Goal: Transaction & Acquisition: Book appointment/travel/reservation

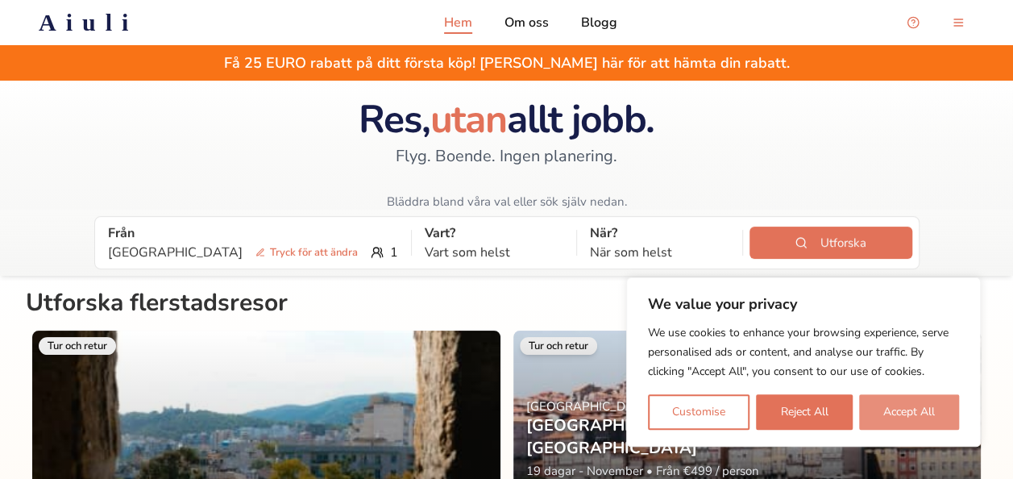
click at [892, 404] on button "Accept All" at bounding box center [909, 411] width 100 height 35
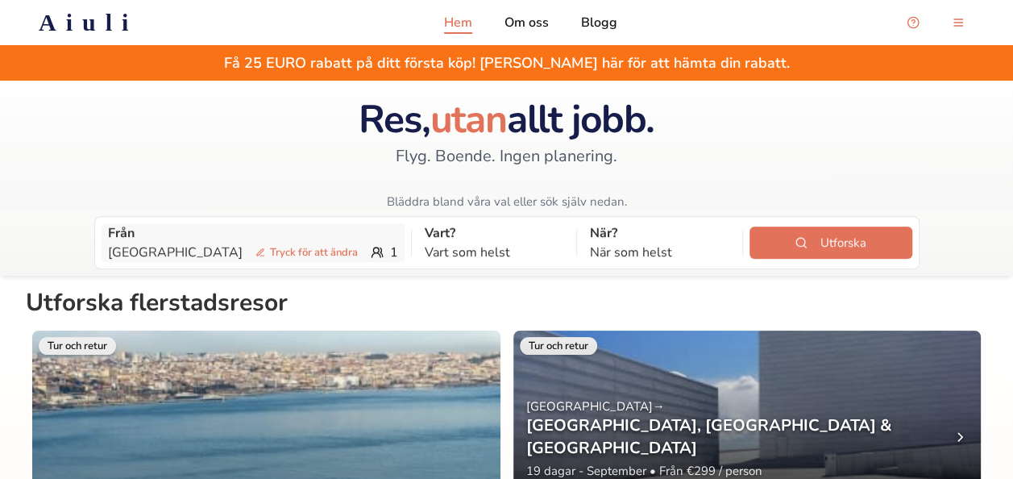
click at [249, 253] on span "Tryck för att ändra" at bounding box center [306, 252] width 115 height 16
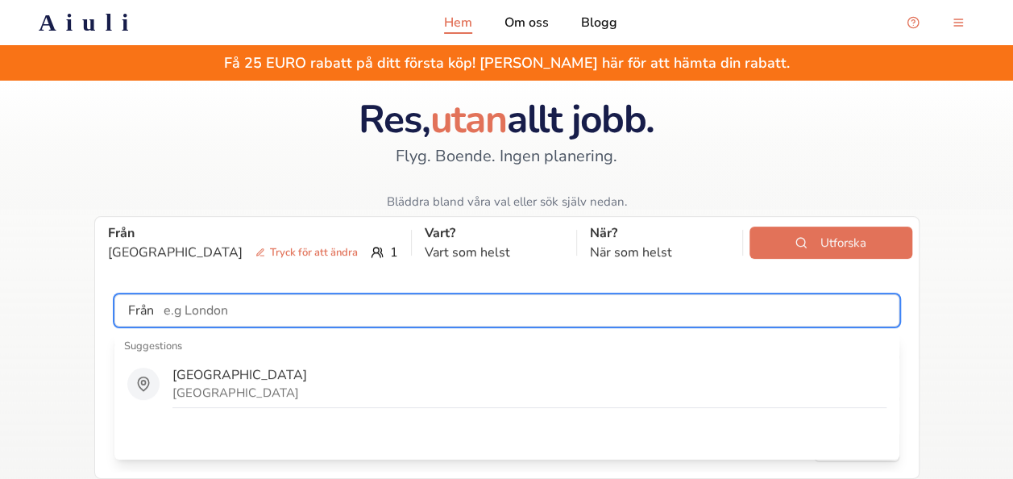
click at [276, 314] on input "text" at bounding box center [526, 310] width 745 height 32
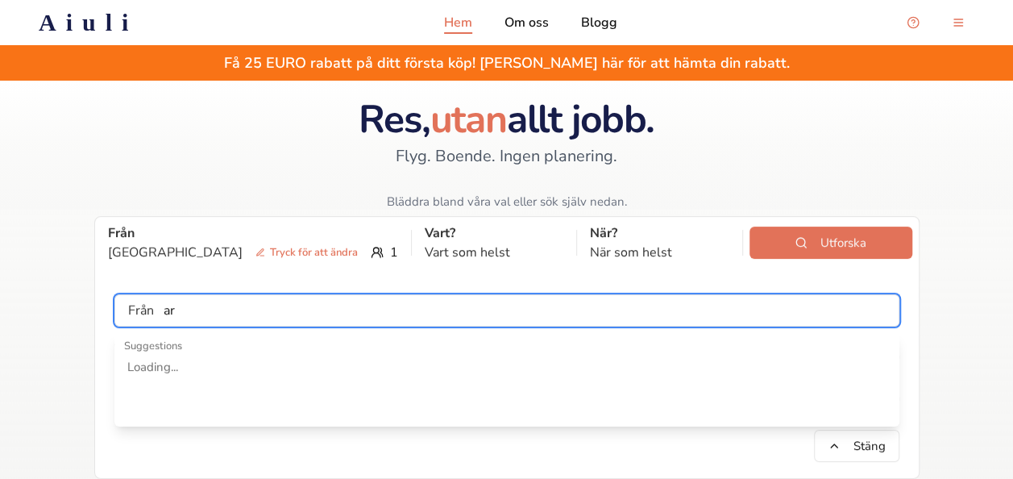
type input "a"
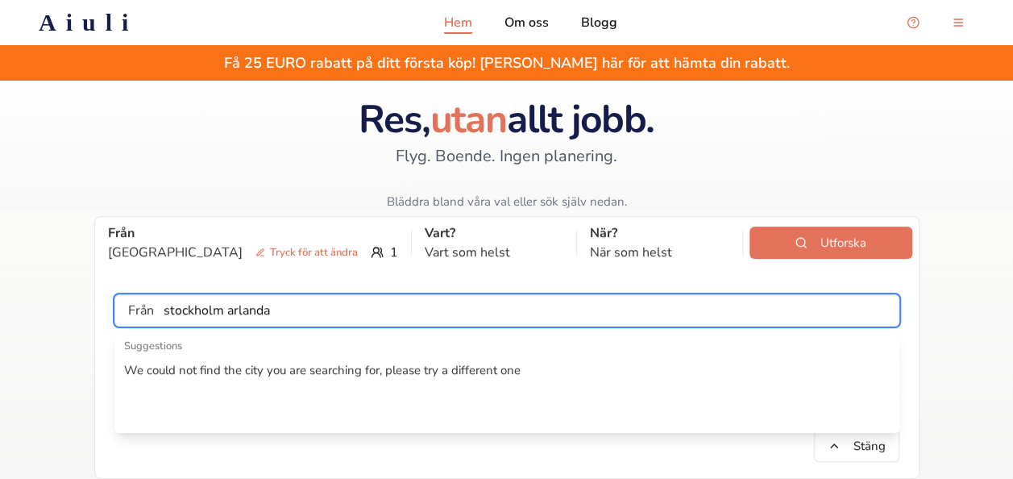
type input "stockholm arlanda"
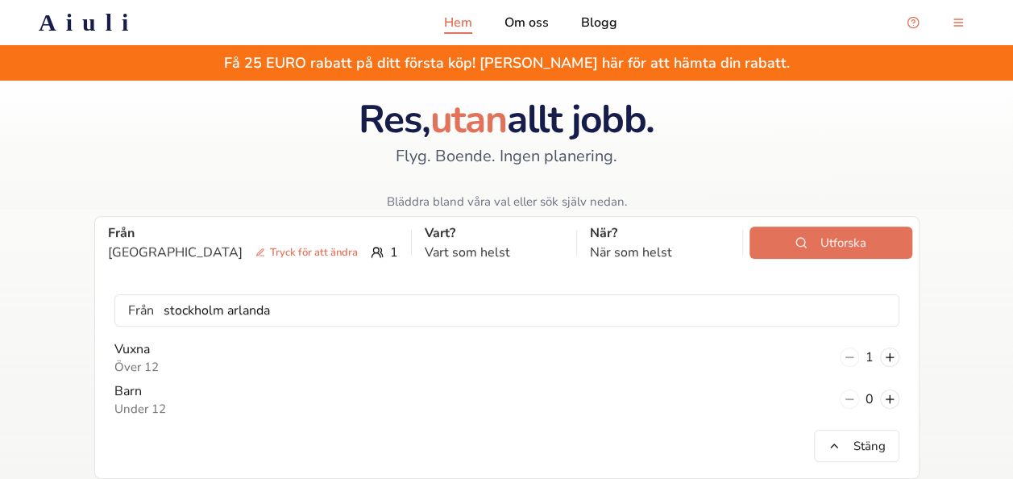
click at [233, 173] on div at bounding box center [506, 145] width 1013 height 129
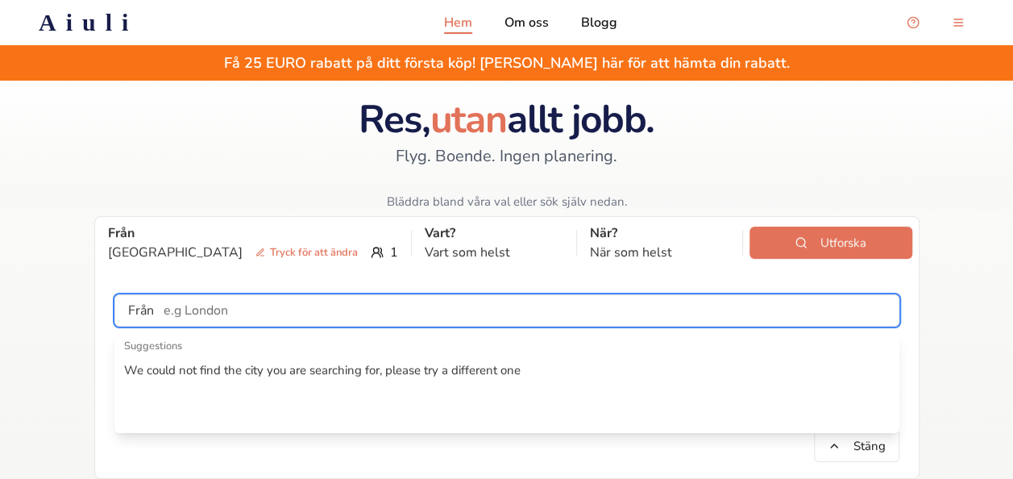
click at [361, 310] on input "text" at bounding box center [526, 310] width 745 height 32
type input "s"
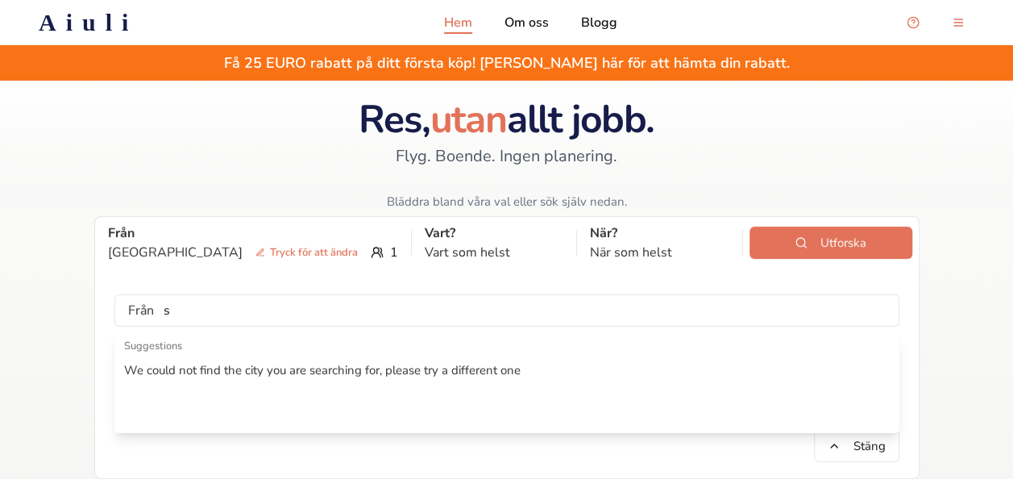
click at [364, 162] on div "Res, utan allt jobb. Flyg. Boende. Ingen planering. Bläddra bland våra val elle…" at bounding box center [506, 155] width 321 height 110
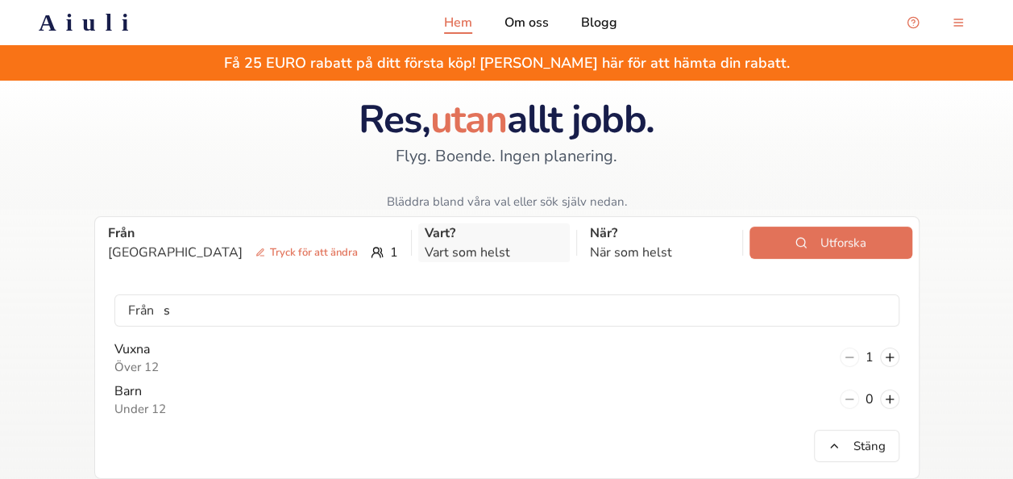
click at [425, 243] on p "Vart som helst" at bounding box center [494, 252] width 139 height 19
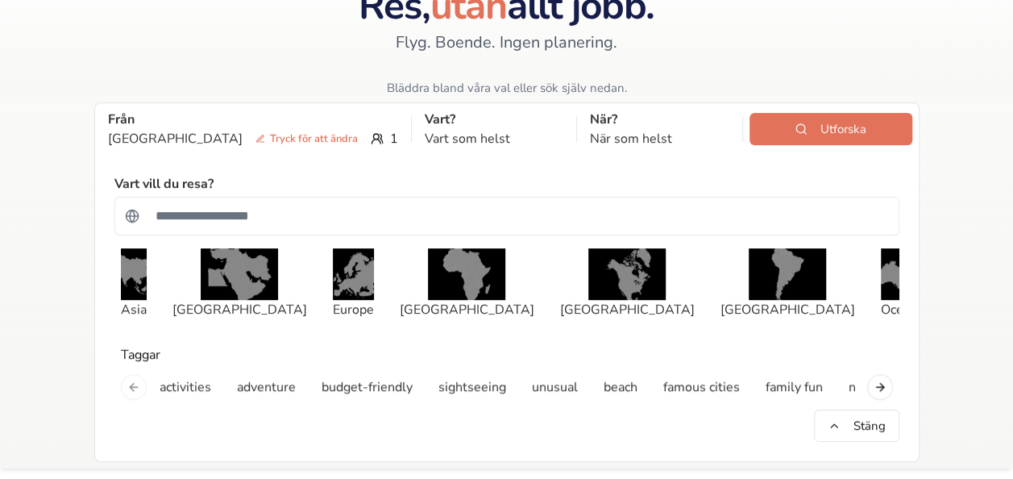
scroll to position [114, 0]
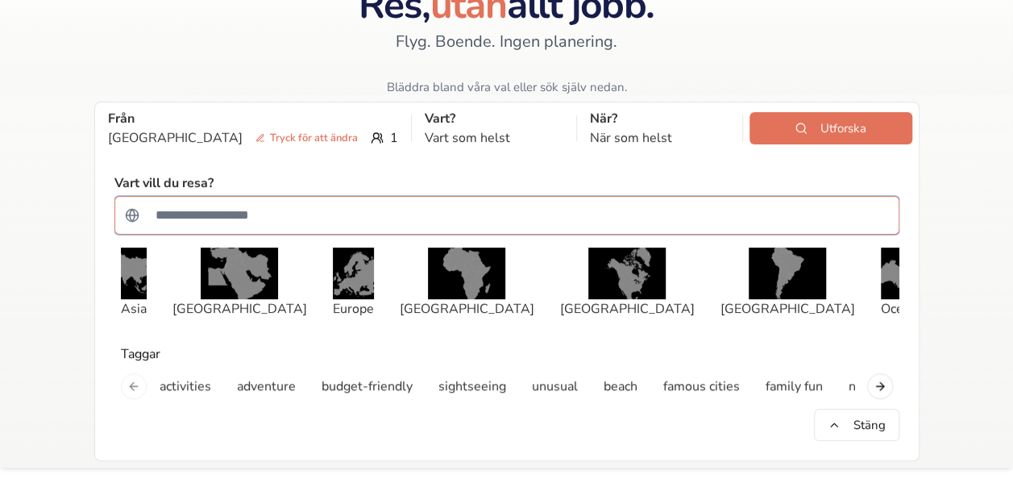
click at [331, 206] on input "Sök efter ett land" at bounding box center [517, 215] width 743 height 32
type input "*"
type input "***"
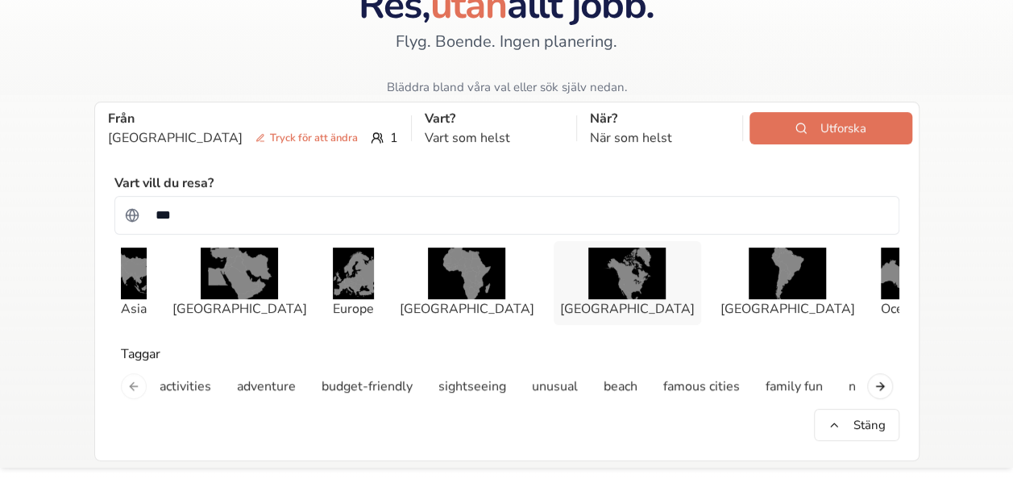
click at [589, 295] on img "button" at bounding box center [627, 274] width 77 height 52
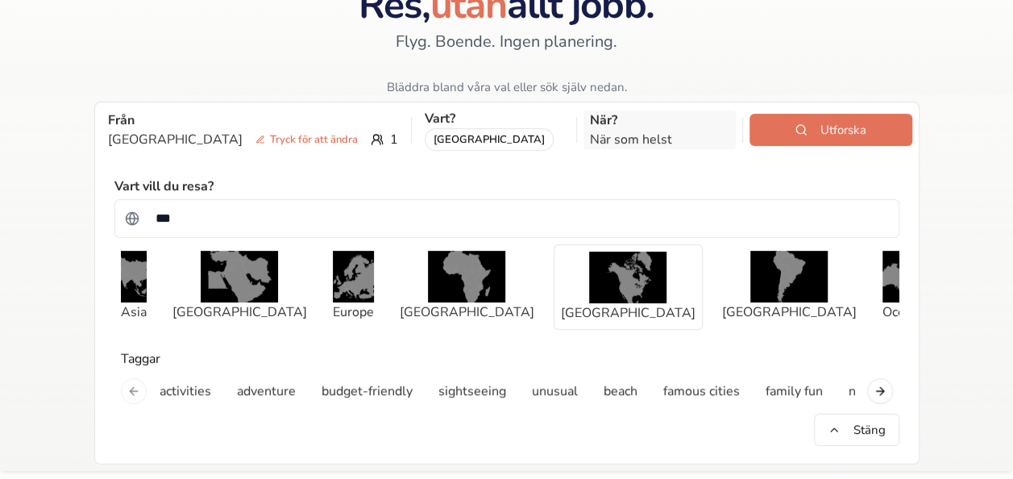
click at [590, 134] on p "När som helst" at bounding box center [659, 139] width 139 height 19
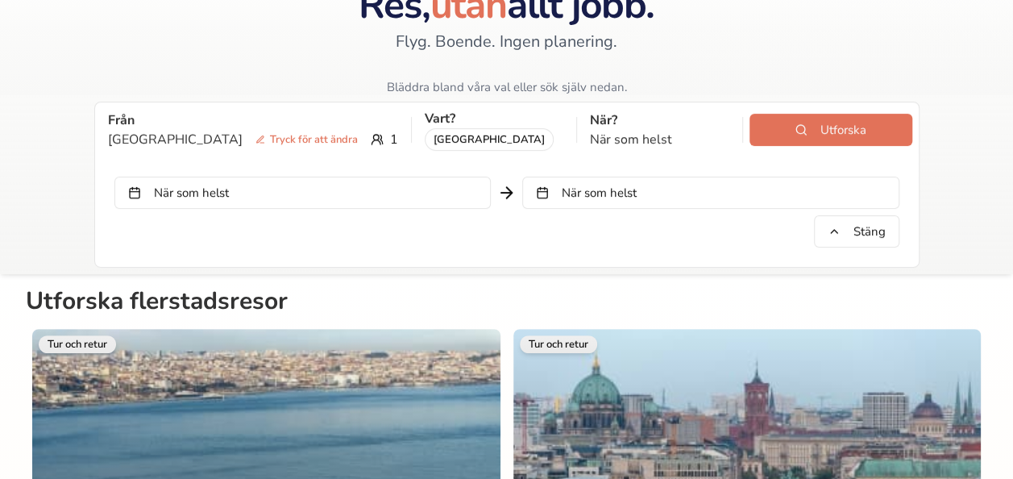
click at [389, 187] on button "När som helst" at bounding box center [302, 193] width 377 height 32
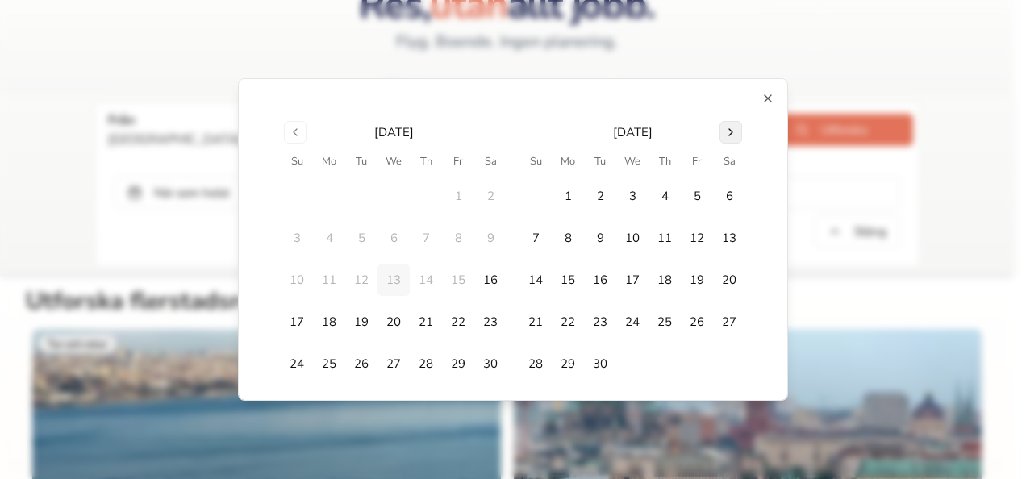
click at [726, 129] on button "Go to next month" at bounding box center [730, 132] width 23 height 23
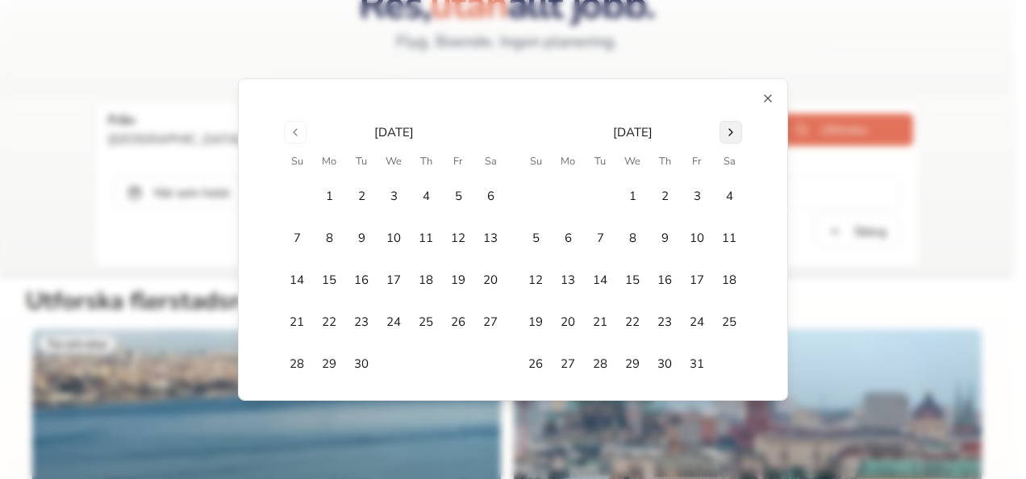
click at [726, 129] on button "Go to next month" at bounding box center [730, 132] width 23 height 23
click at [726, 128] on button "Go to next month" at bounding box center [730, 132] width 23 height 23
click at [727, 129] on button "Go to next month" at bounding box center [730, 132] width 23 height 23
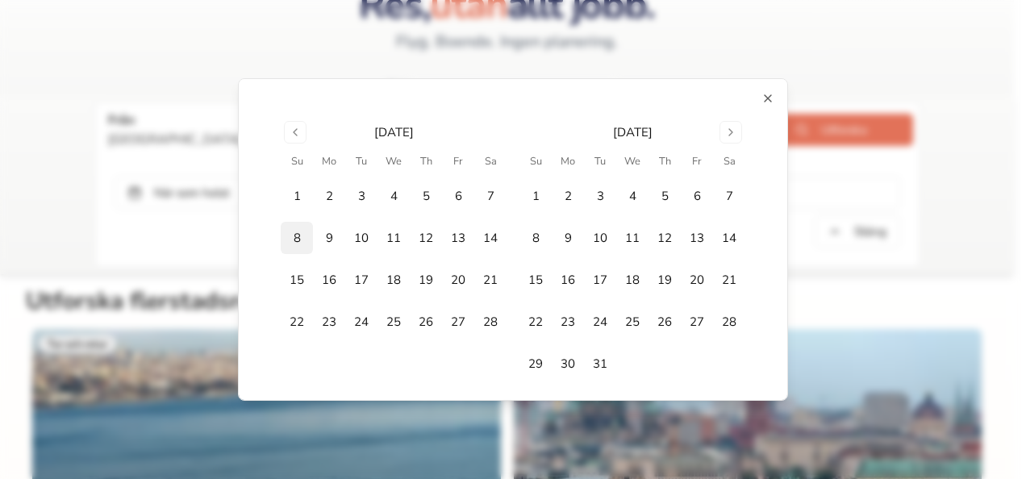
click at [281, 242] on button "8" at bounding box center [297, 238] width 32 height 32
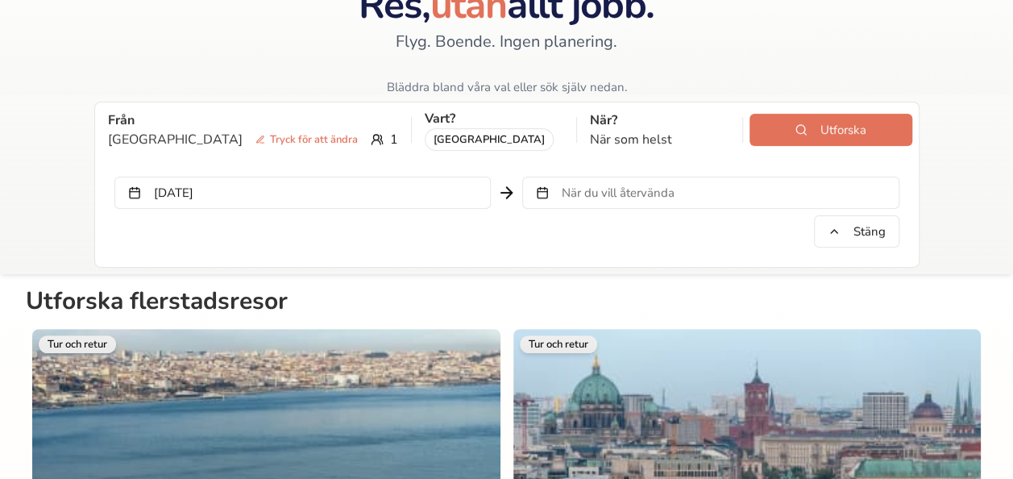
click at [668, 190] on span "När du vill återvända" at bounding box center [618, 193] width 113 height 16
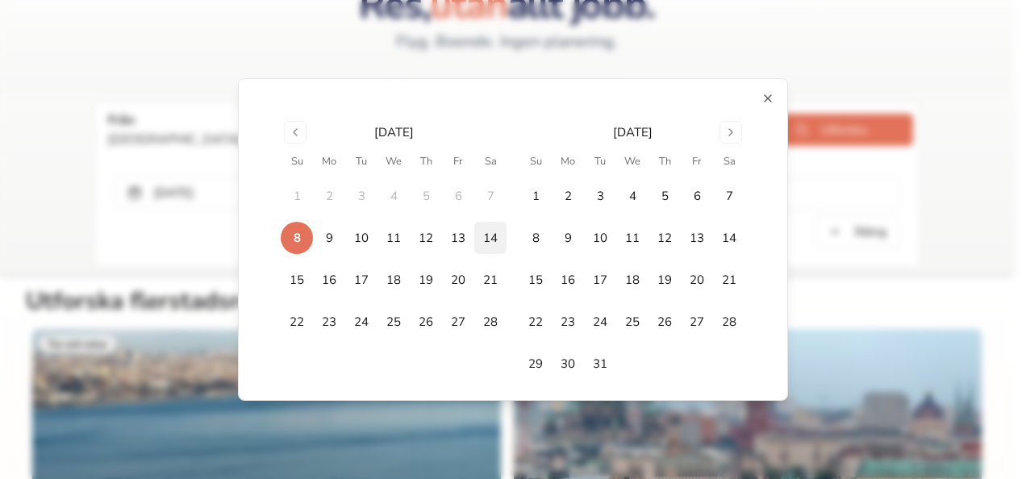
click at [489, 234] on button "14" at bounding box center [490, 238] width 32 height 32
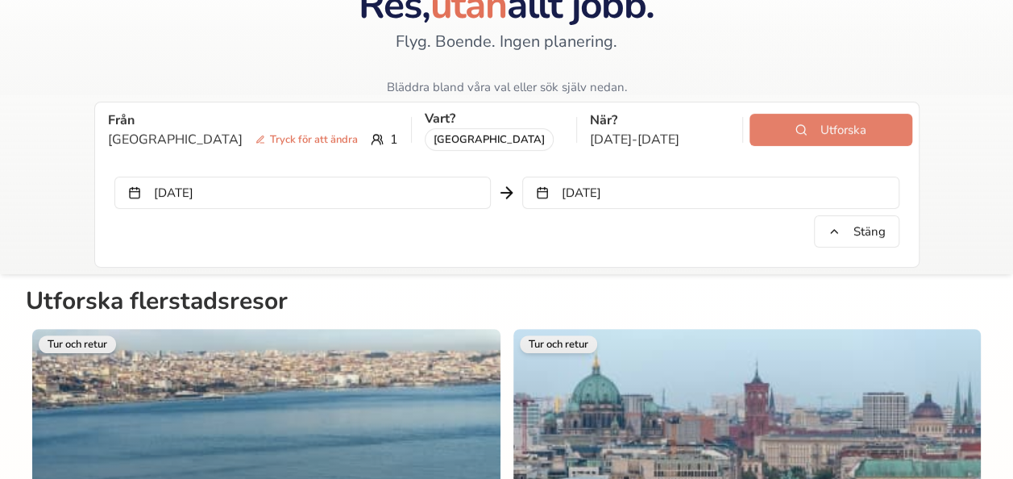
click at [802, 132] on button "Utforska" at bounding box center [831, 130] width 163 height 32
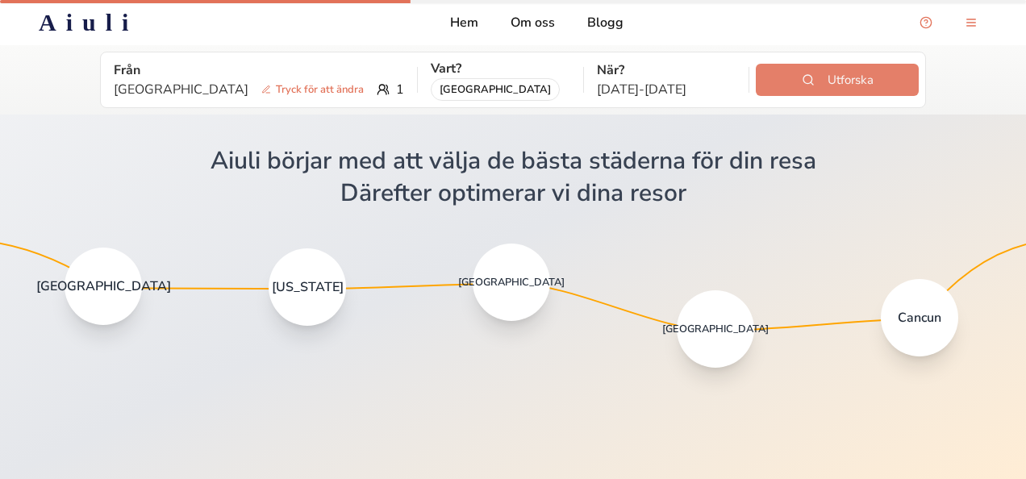
click at [785, 84] on button "Utforska" at bounding box center [836, 80] width 163 height 32
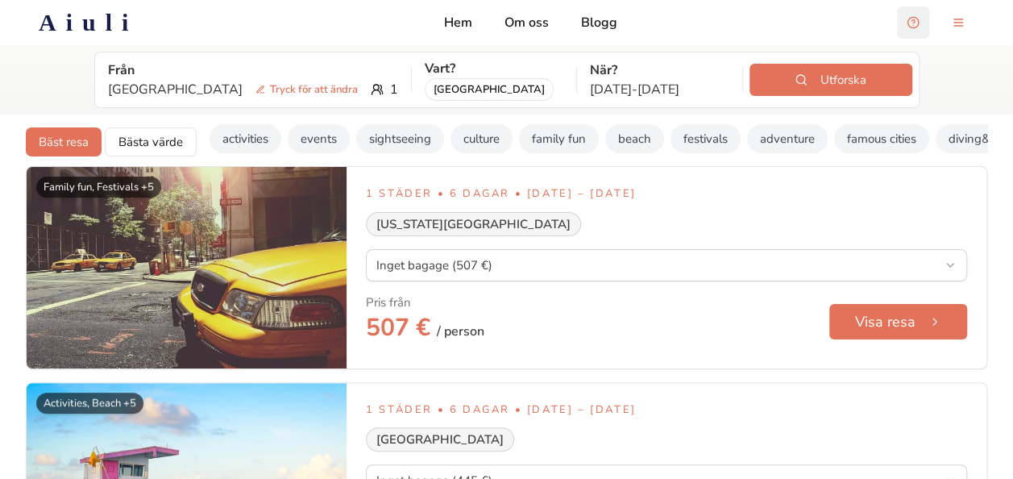
click at [918, 24] on button "Open support chat" at bounding box center [913, 22] width 32 height 32
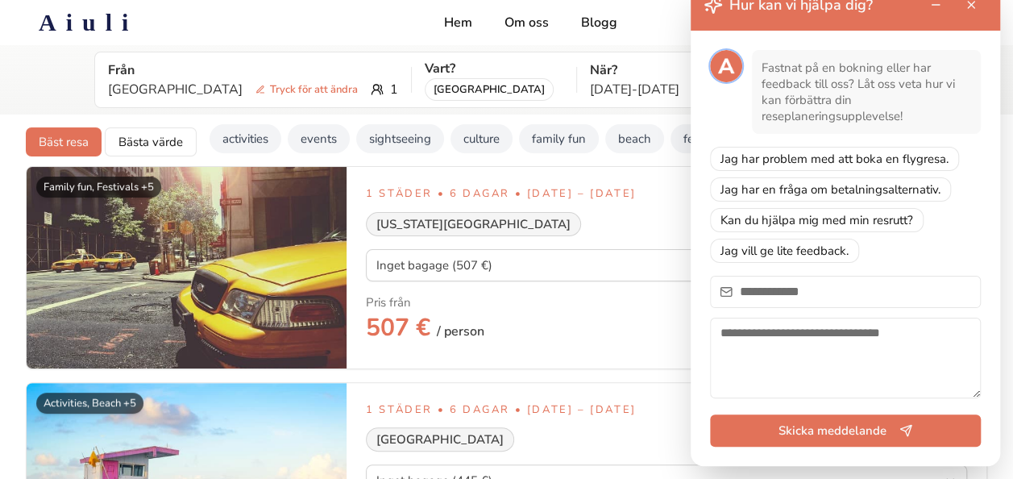
click at [656, 21] on div "Aiuli Hem Om oss Blogg" at bounding box center [507, 22] width 988 height 32
click at [975, 7] on button "Close support chat" at bounding box center [971, 5] width 32 height 32
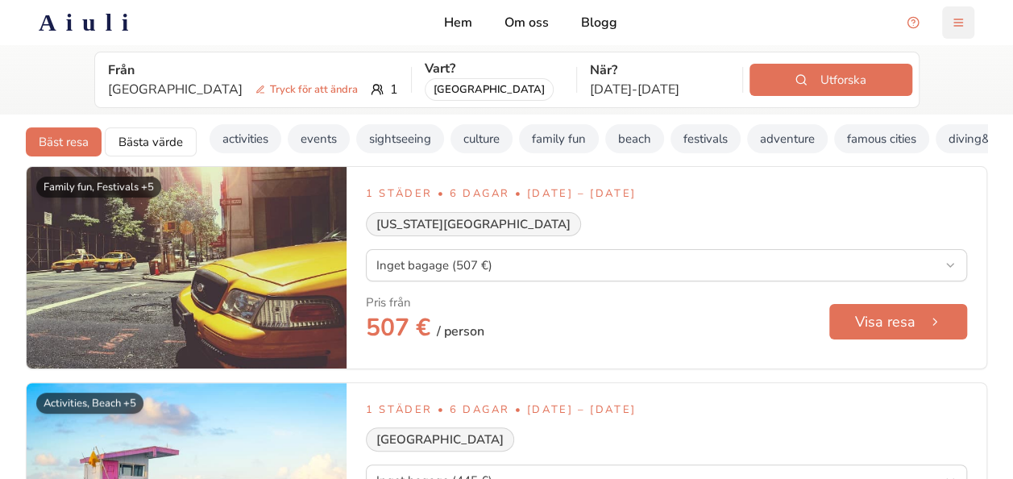
click at [953, 26] on button "menu-button" at bounding box center [959, 22] width 32 height 32
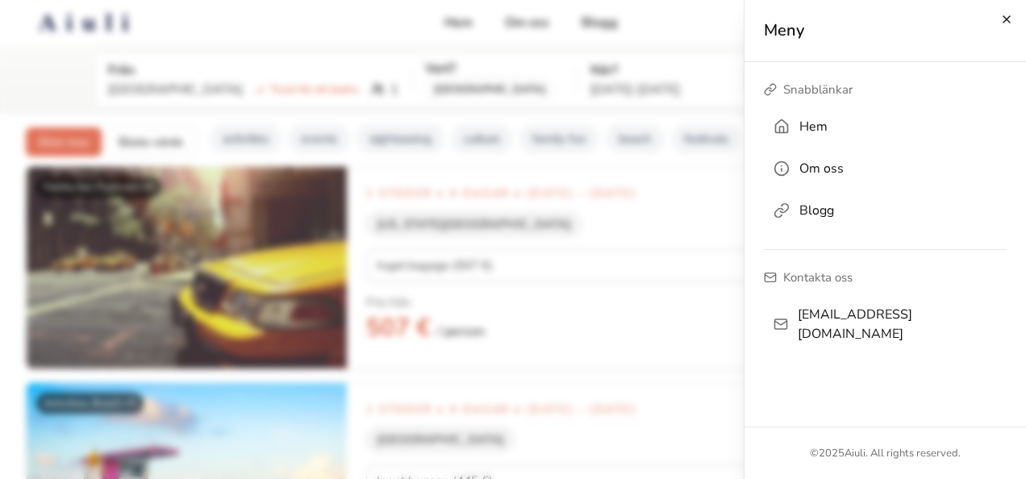
click at [1003, 23] on icon "button" at bounding box center [1006, 19] width 13 height 13
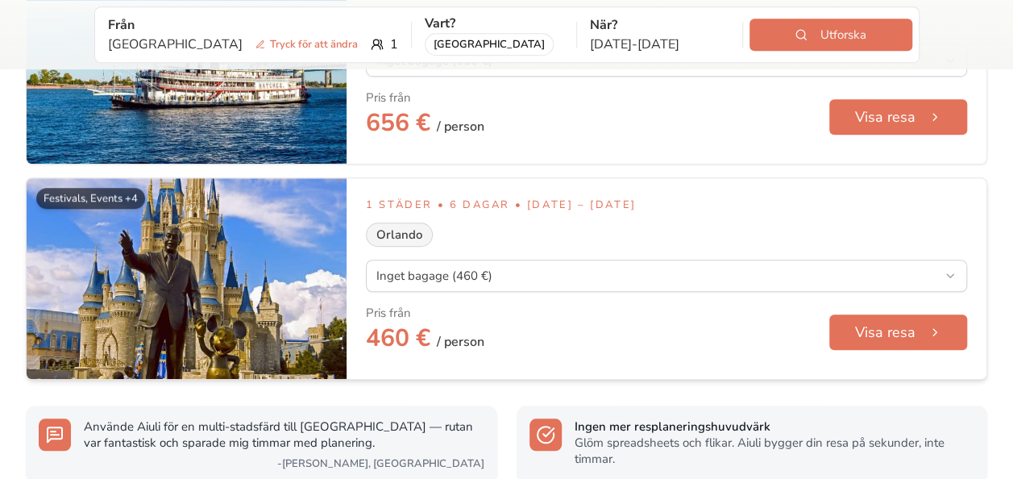
scroll to position [3560, 0]
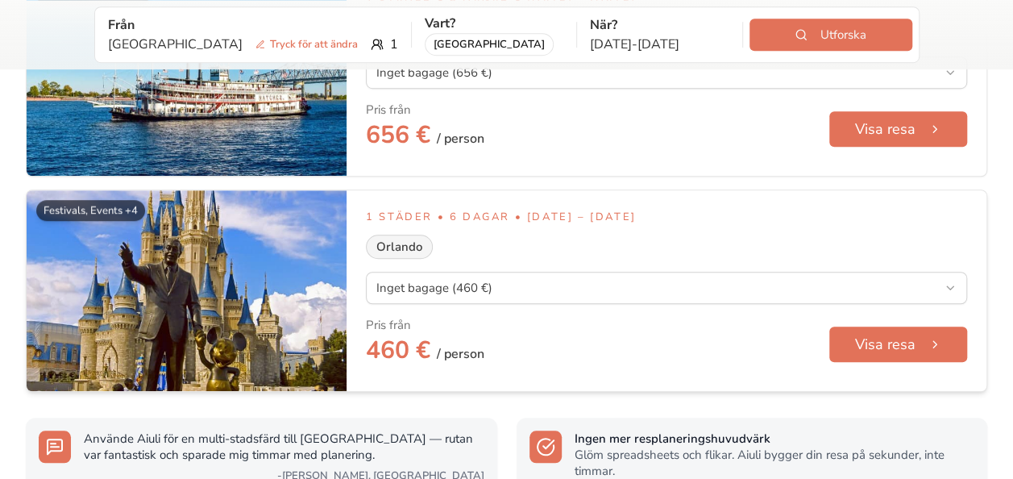
click at [332, 264] on img at bounding box center [187, 291] width 320 height 202
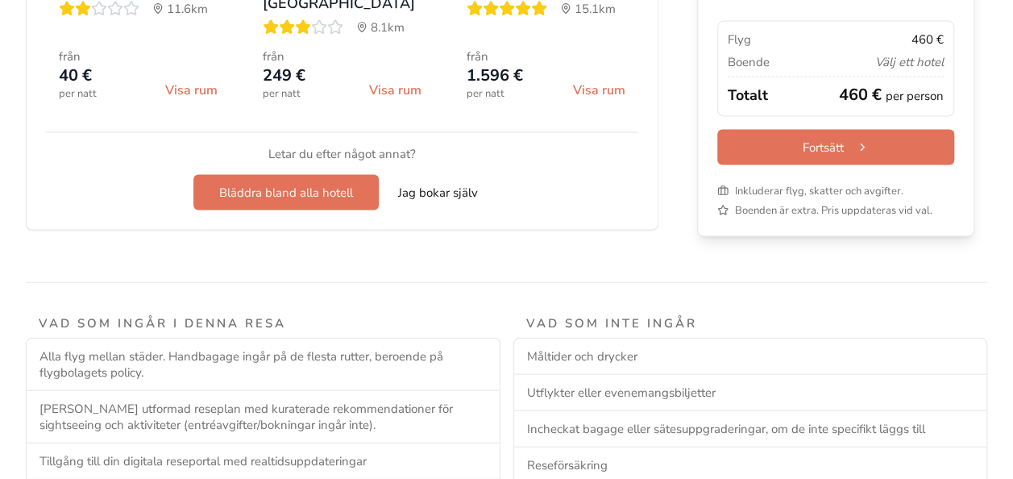
scroll to position [1629, 0]
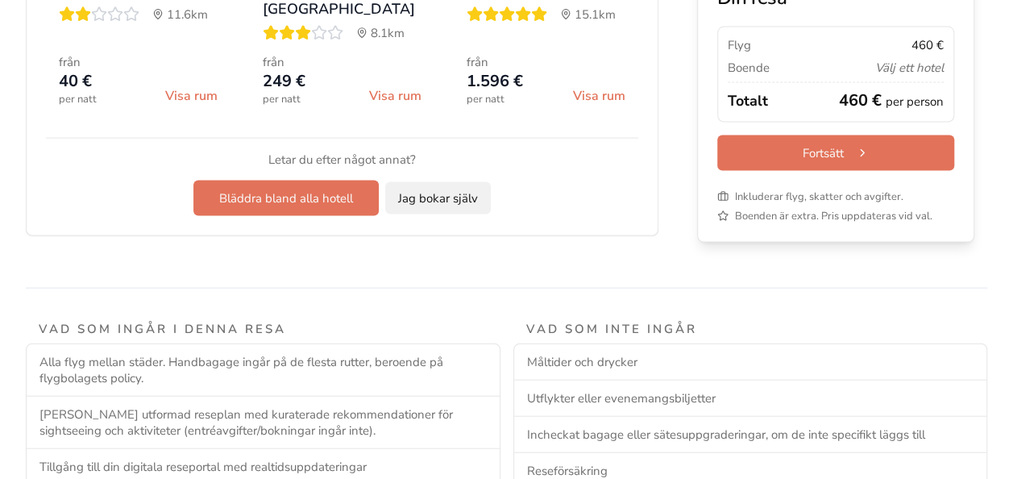
click at [459, 197] on button "Jag bokar själv" at bounding box center [438, 198] width 106 height 32
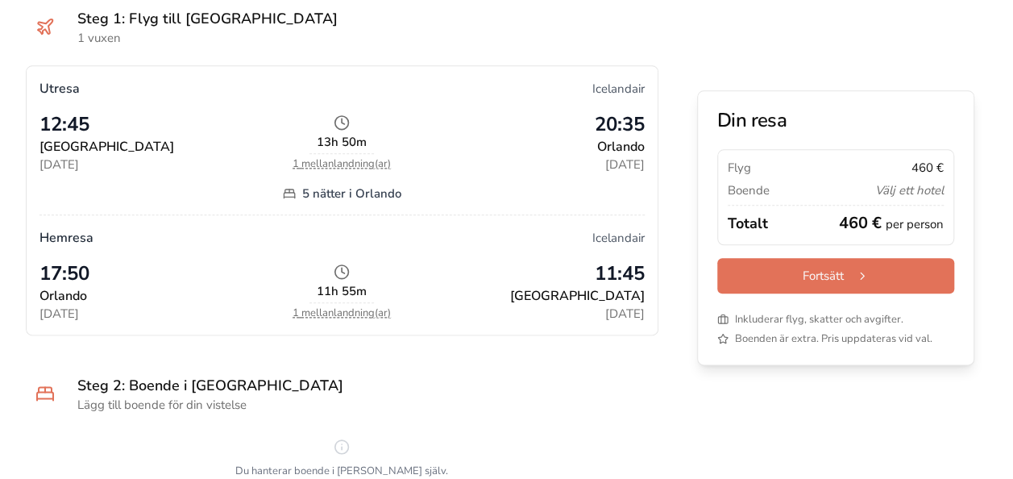
scroll to position [820, 0]
click at [419, 152] on p "Orlando" at bounding box center [524, 144] width 240 height 19
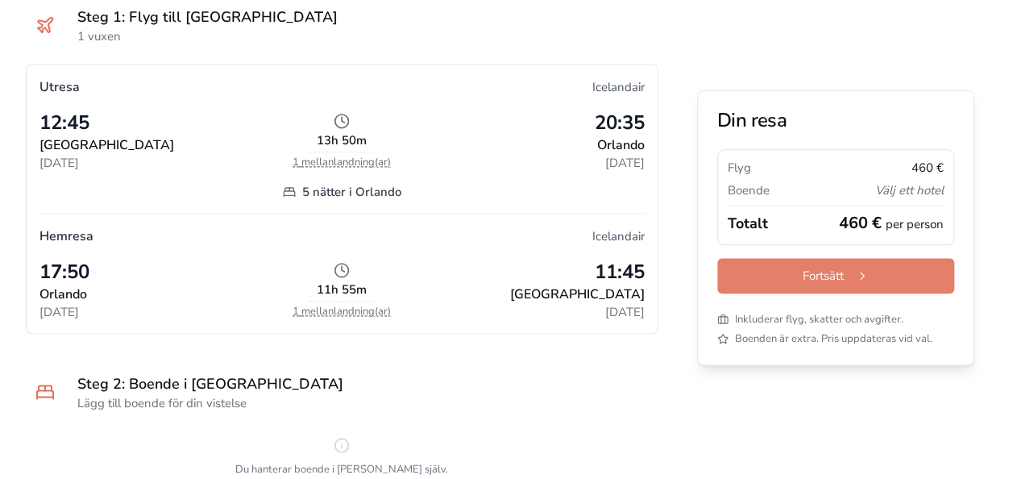
click at [772, 271] on button "Fortsätt" at bounding box center [836, 275] width 237 height 35
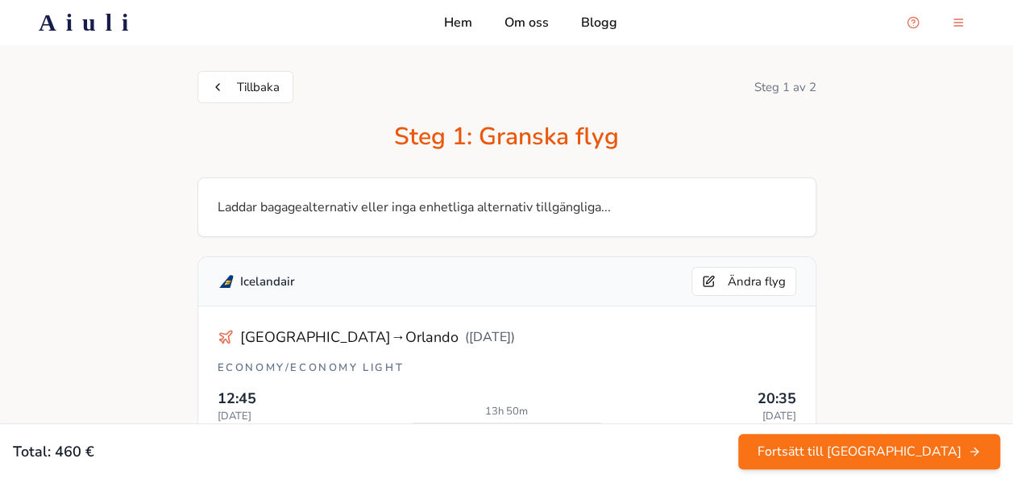
click at [77, 10] on h2 "Aiuli" at bounding box center [88, 22] width 99 height 29
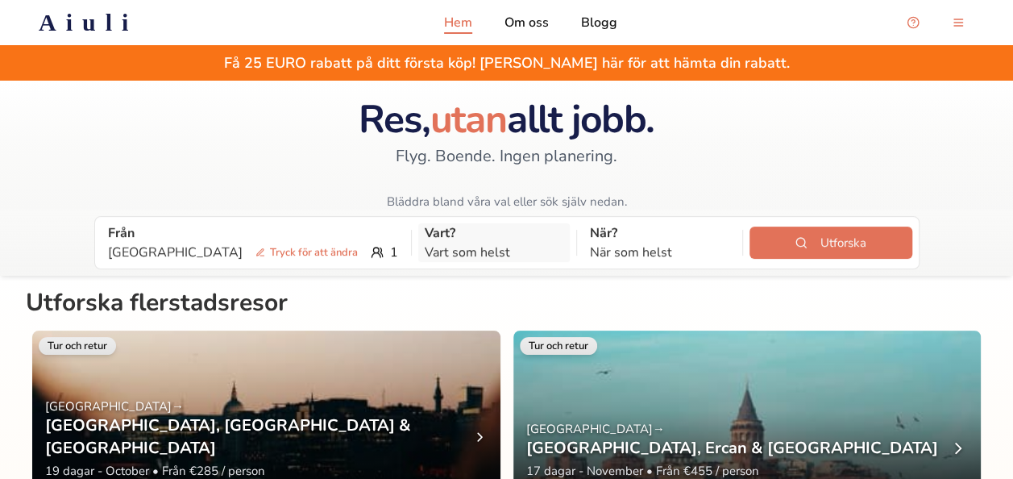
drag, startPoint x: 435, startPoint y: 235, endPoint x: 392, endPoint y: 243, distance: 44.3
click at [425, 243] on p "Vart som helst" at bounding box center [494, 252] width 139 height 19
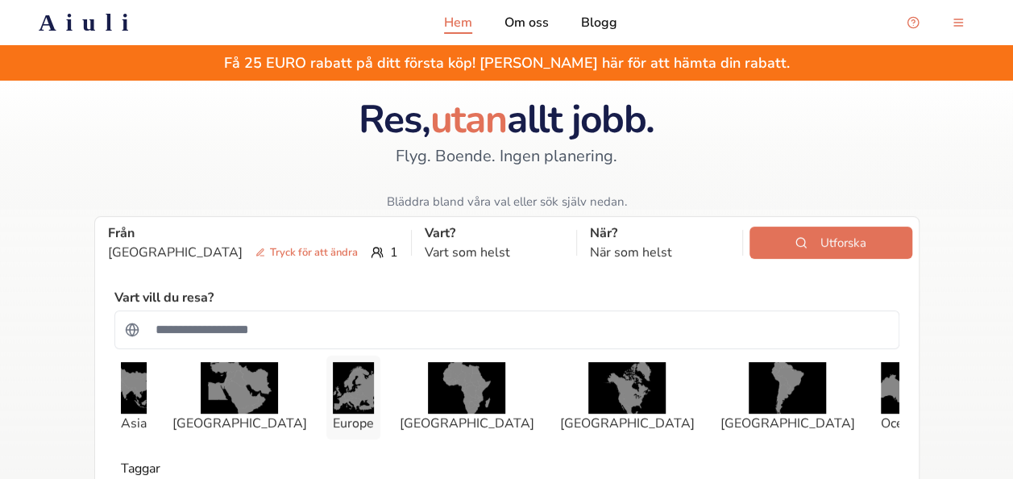
click at [338, 392] on img "button" at bounding box center [353, 388] width 41 height 52
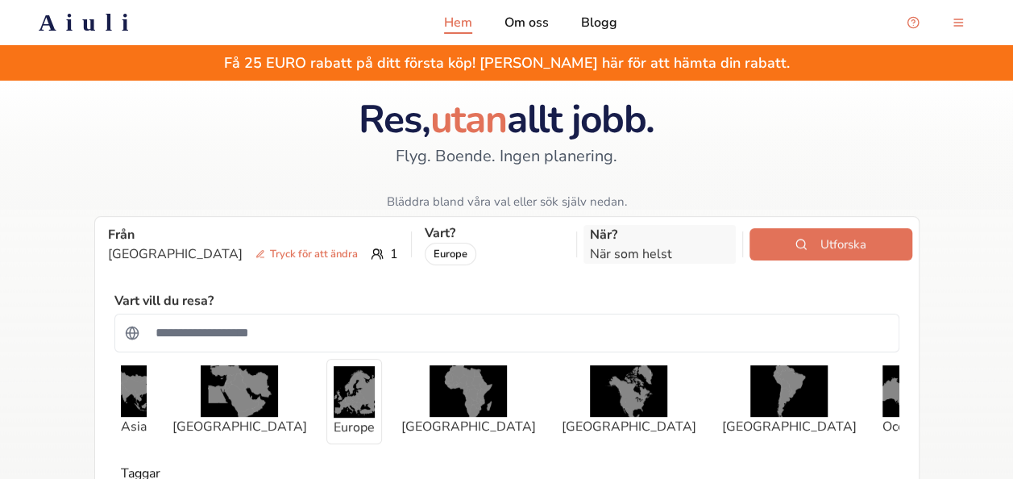
click at [605, 246] on p "När som helst" at bounding box center [659, 253] width 139 height 19
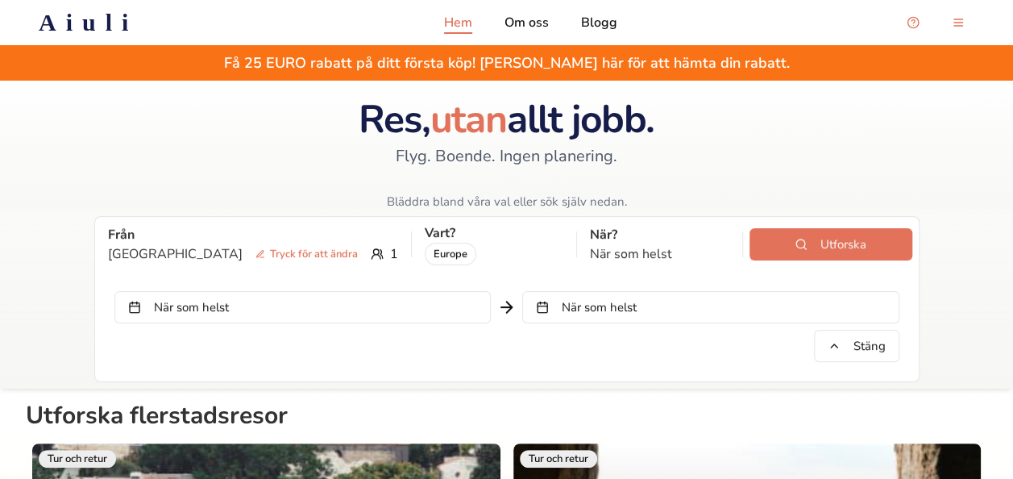
click at [447, 302] on button "När som helst" at bounding box center [302, 307] width 377 height 32
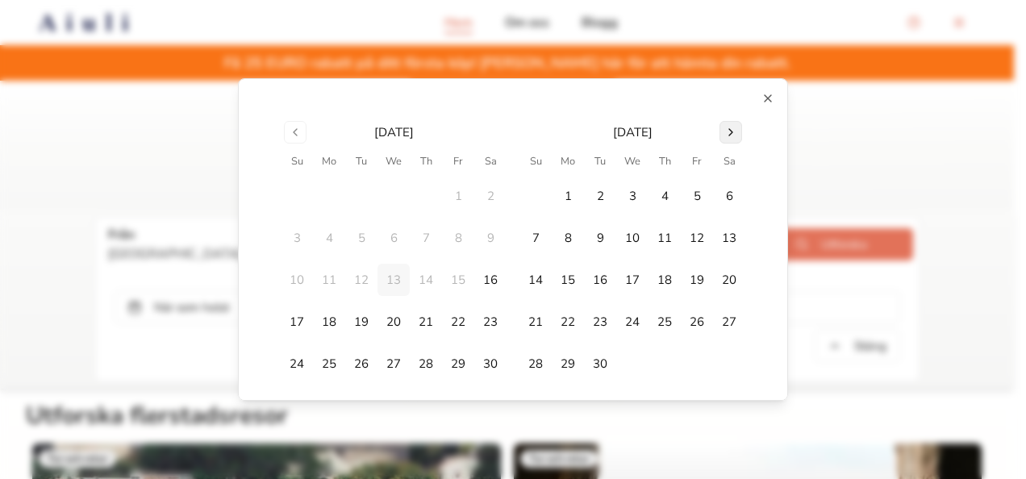
click at [725, 129] on button "Go to next month" at bounding box center [730, 132] width 23 height 23
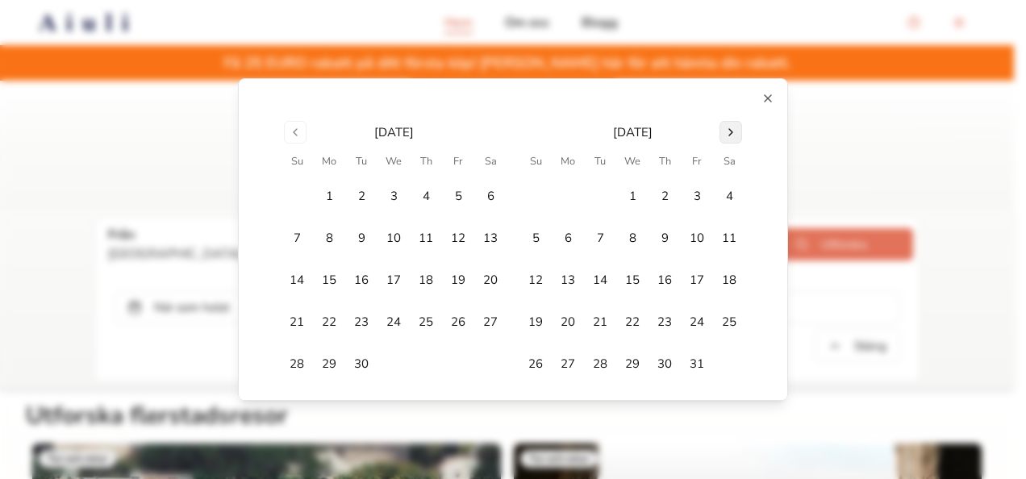
click at [725, 131] on button "Go to next month" at bounding box center [730, 132] width 23 height 23
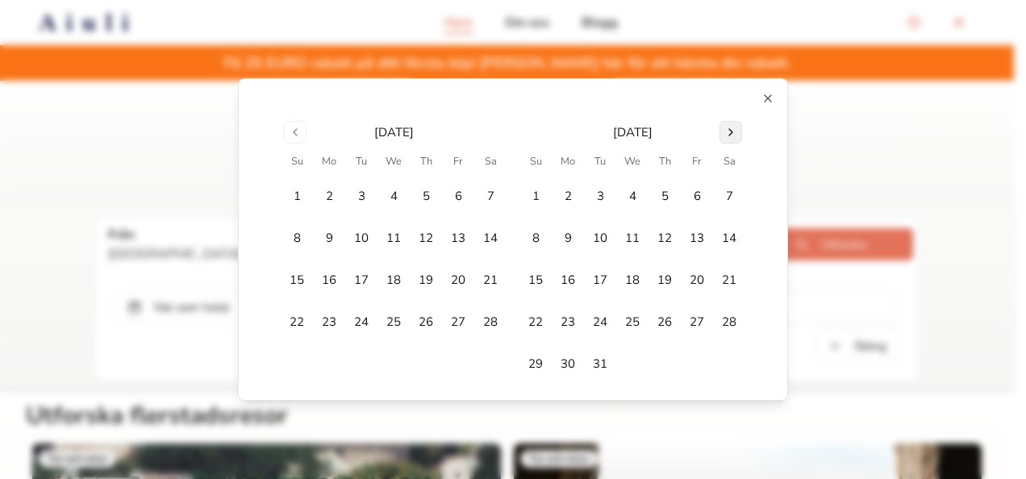
click at [725, 131] on button "Go to next month" at bounding box center [730, 132] width 23 height 23
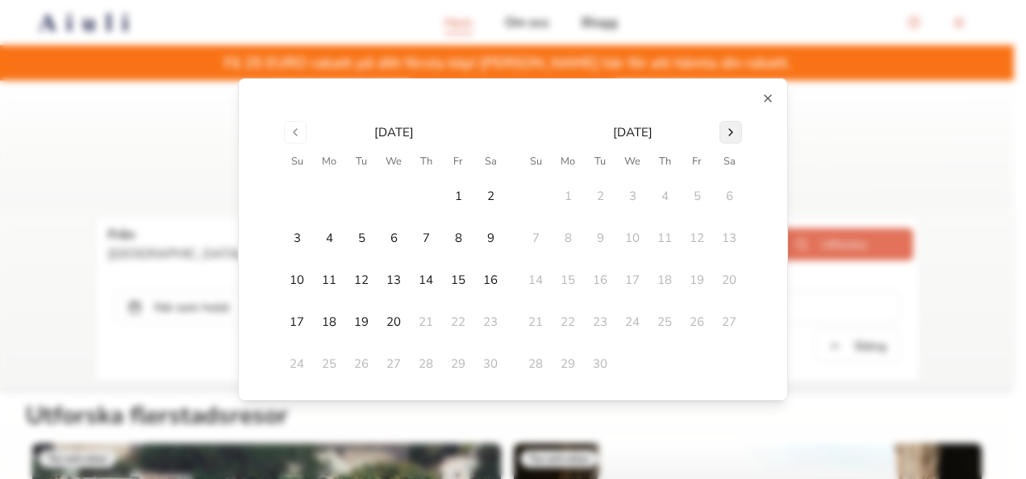
click at [725, 131] on button "Go to next month" at bounding box center [730, 132] width 23 height 23
click at [289, 134] on button "Go to previous month" at bounding box center [295, 132] width 23 height 23
click at [721, 130] on button "Go to next month" at bounding box center [730, 132] width 23 height 23
click at [293, 131] on button "Go to previous month" at bounding box center [295, 132] width 23 height 23
click at [288, 231] on button "3" at bounding box center [297, 238] width 32 height 32
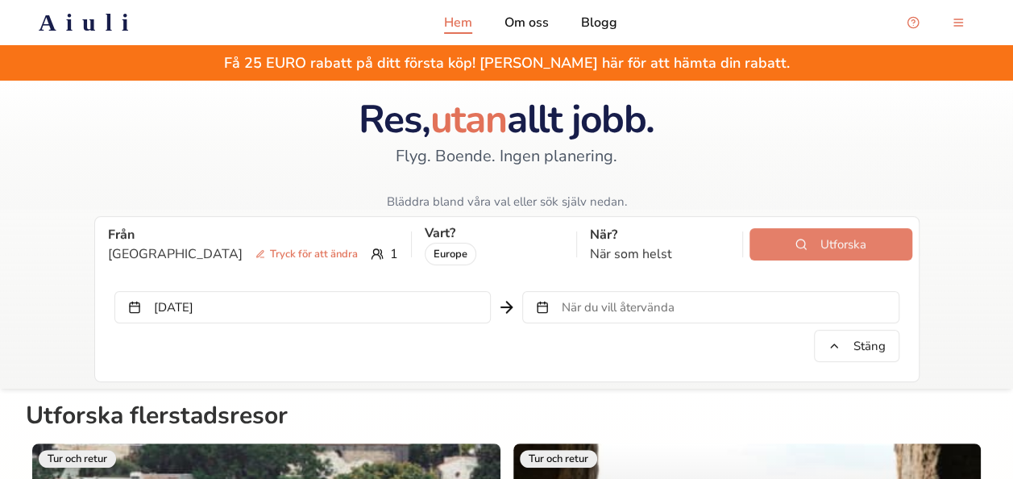
click at [761, 239] on button "Utforska" at bounding box center [831, 244] width 163 height 32
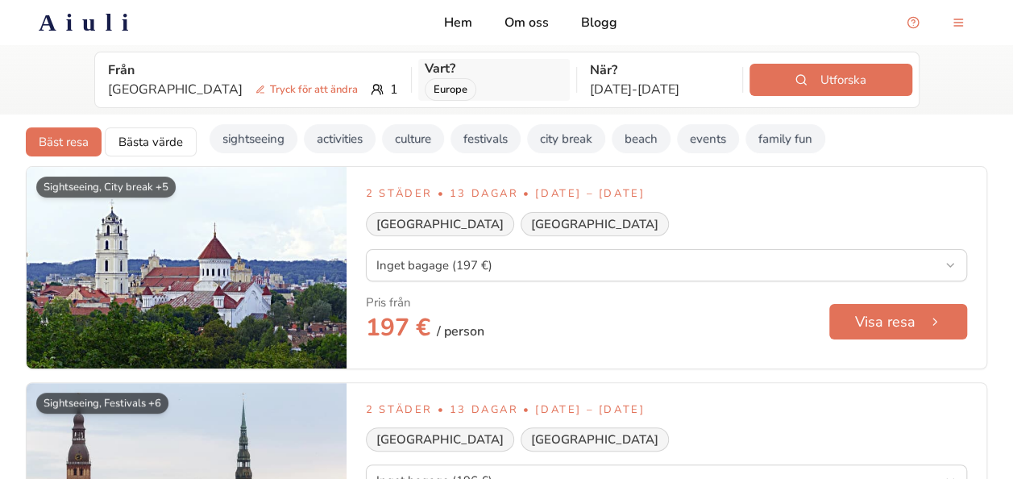
click at [440, 85] on div "Europe" at bounding box center [494, 89] width 139 height 23
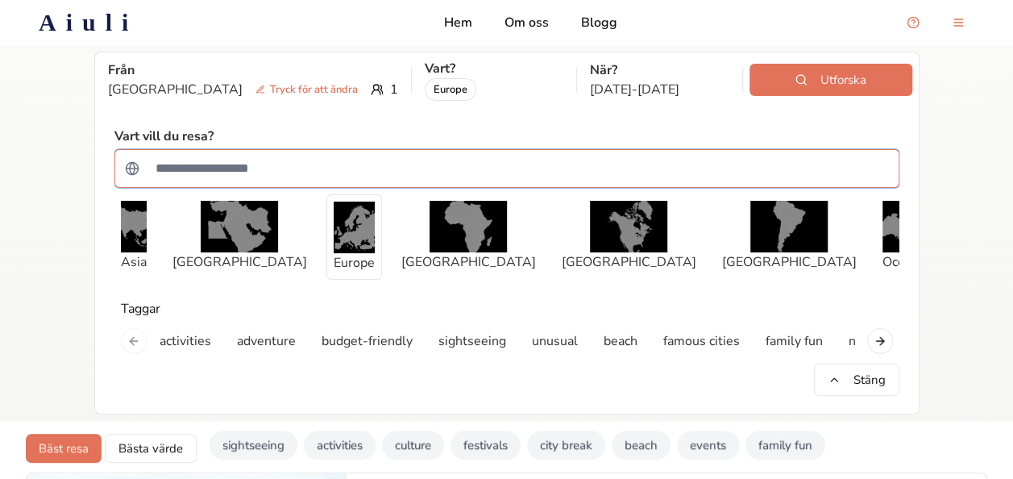
click at [437, 160] on input "Sök efter ett land" at bounding box center [517, 168] width 743 height 32
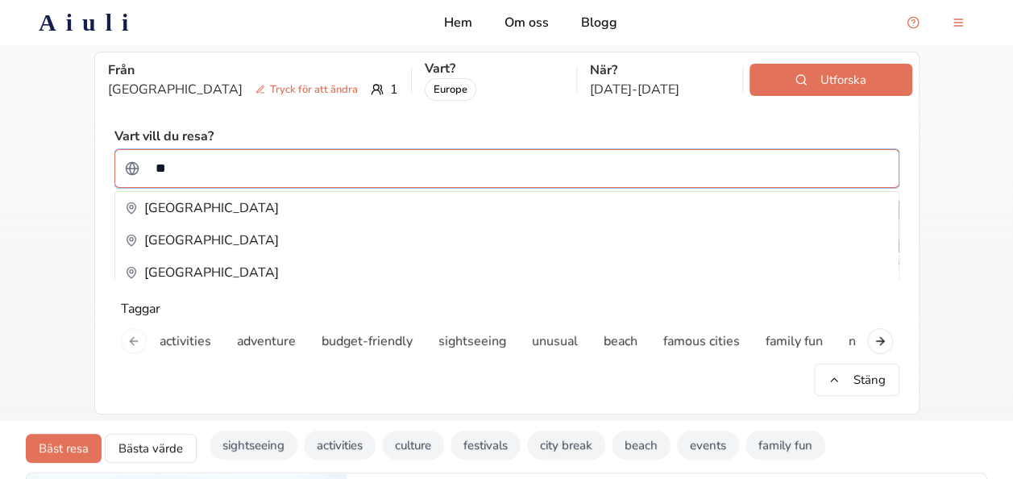
type input "*"
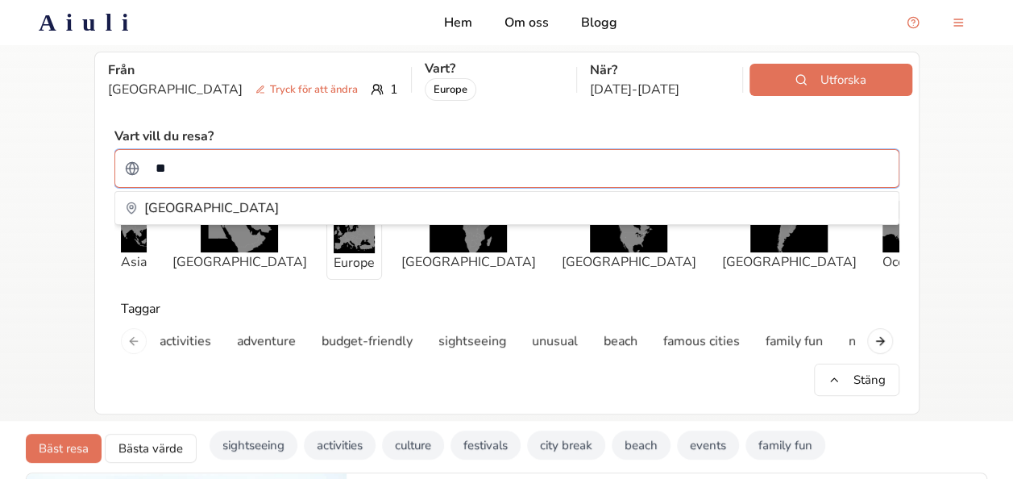
type input "***"
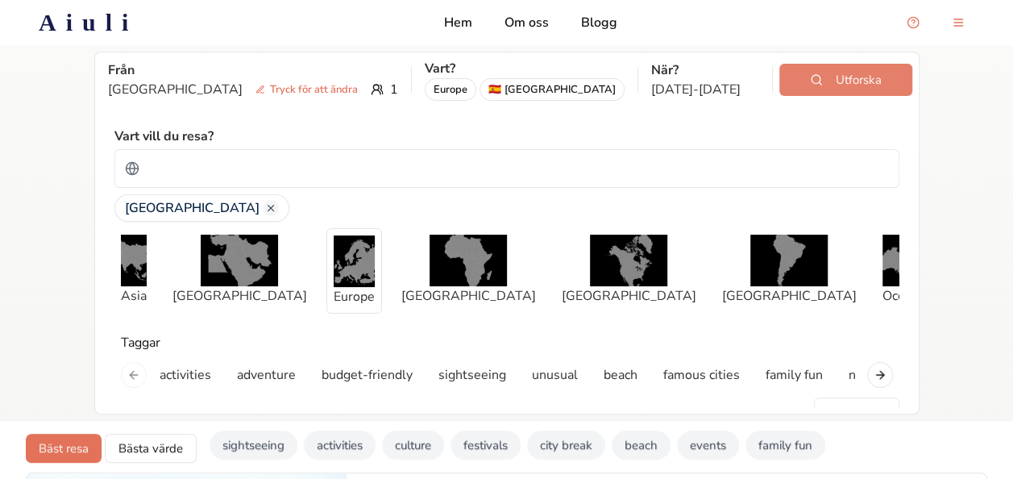
click at [852, 76] on button "Utforska" at bounding box center [846, 80] width 132 height 32
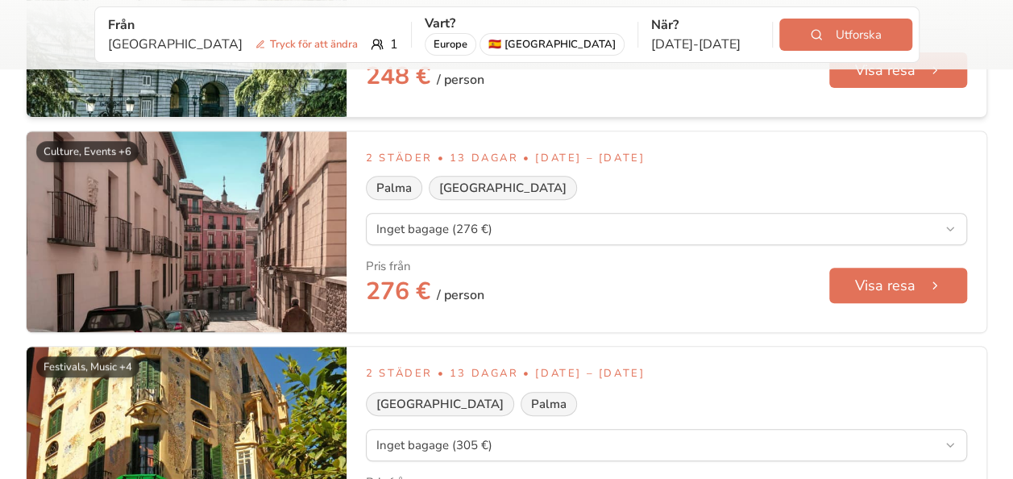
scroll to position [248, 0]
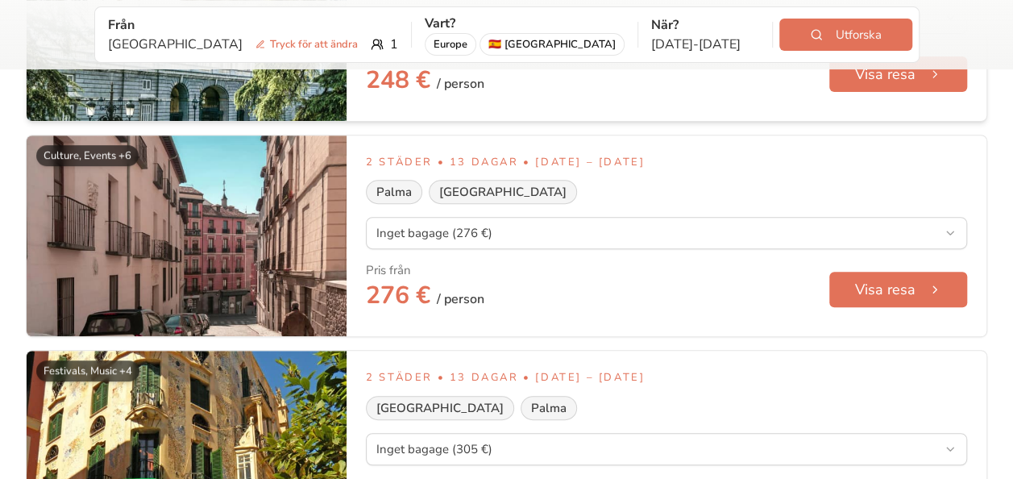
click at [626, 215] on div "2 städer • 13 dagar • [DATE] – [DATE] Palma [GEOGRAPHIC_DATA] Inget bagage (276…" at bounding box center [666, 236] width 601 height 163
click at [850, 293] on button "Visa resa" at bounding box center [899, 290] width 140 height 36
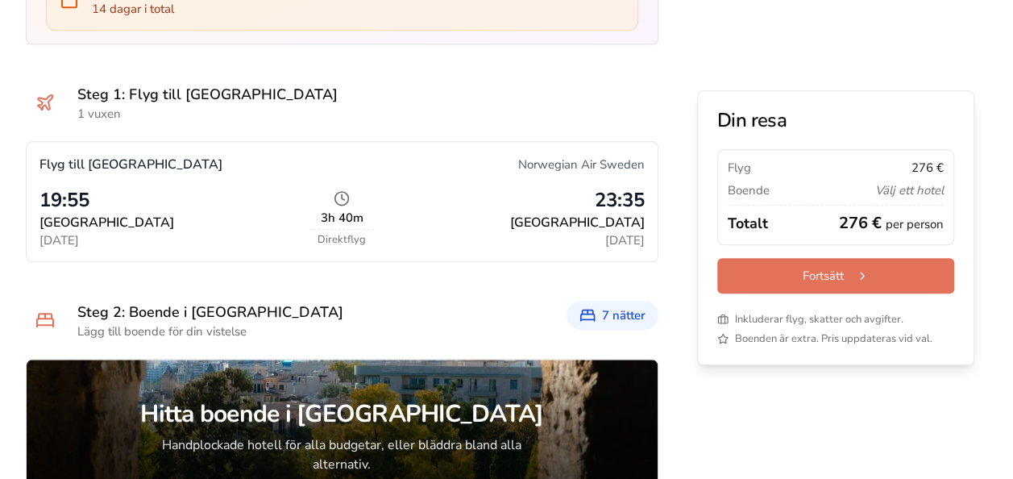
scroll to position [742, 0]
click at [516, 210] on p "23:35" at bounding box center [515, 201] width 257 height 26
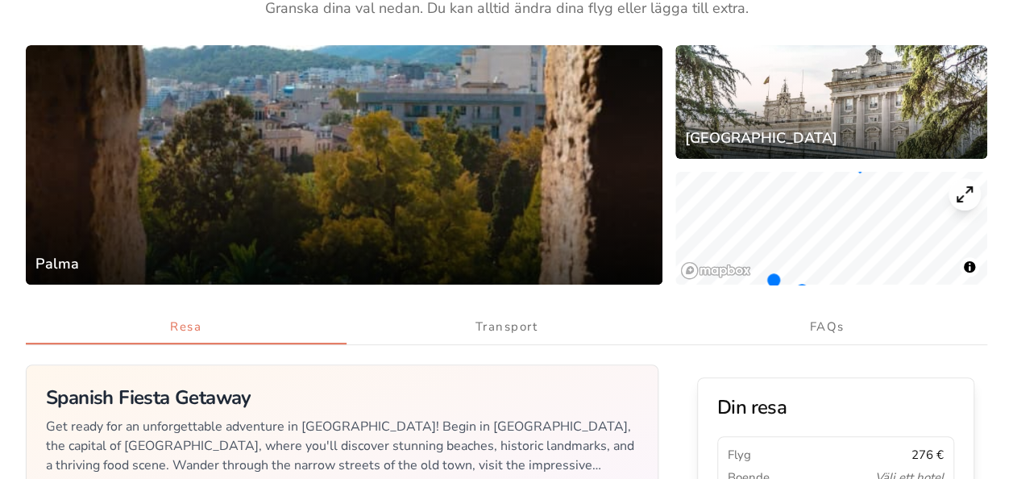
scroll to position [0, 0]
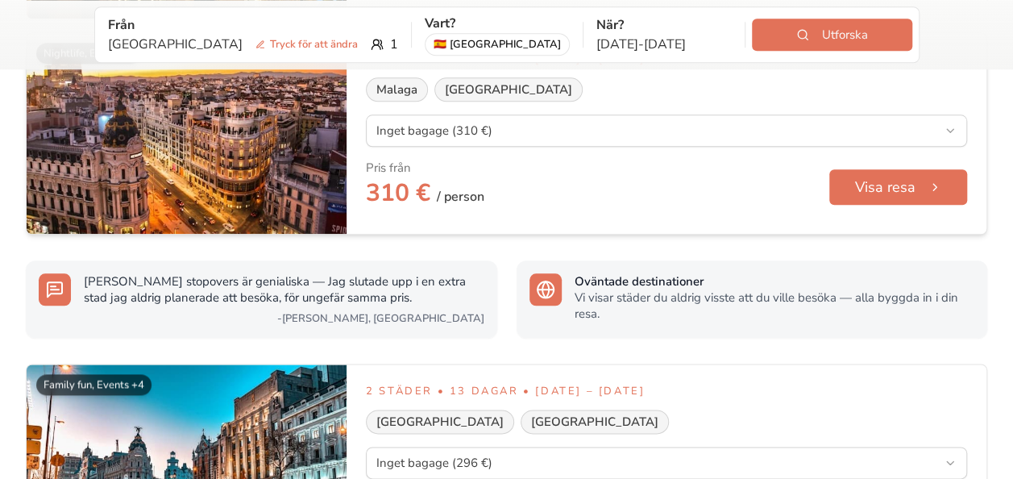
scroll to position [774, 0]
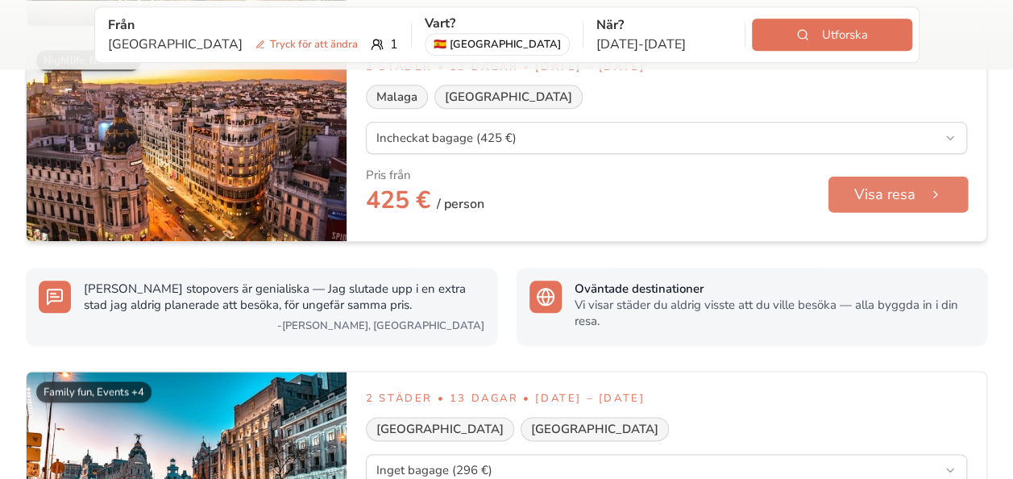
click at [889, 205] on button "Visa resa" at bounding box center [899, 195] width 140 height 36
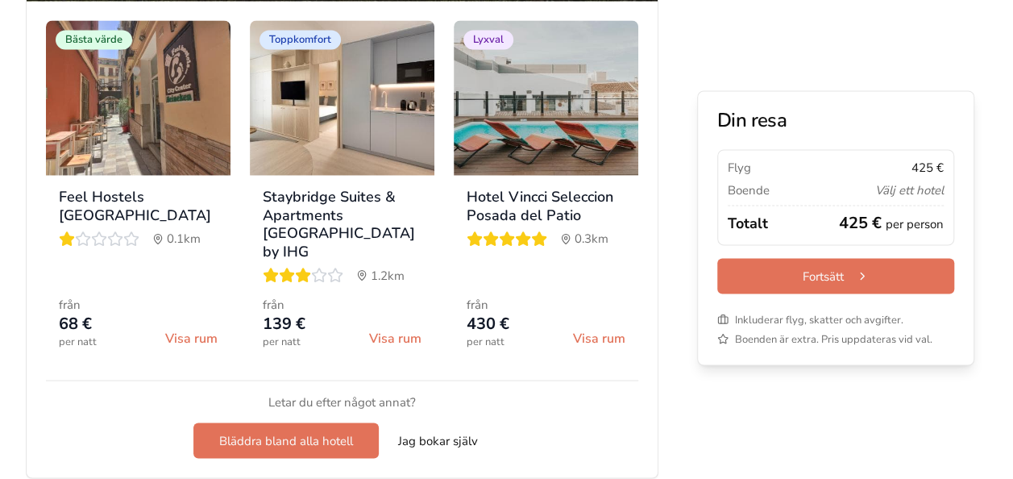
scroll to position [1257, 0]
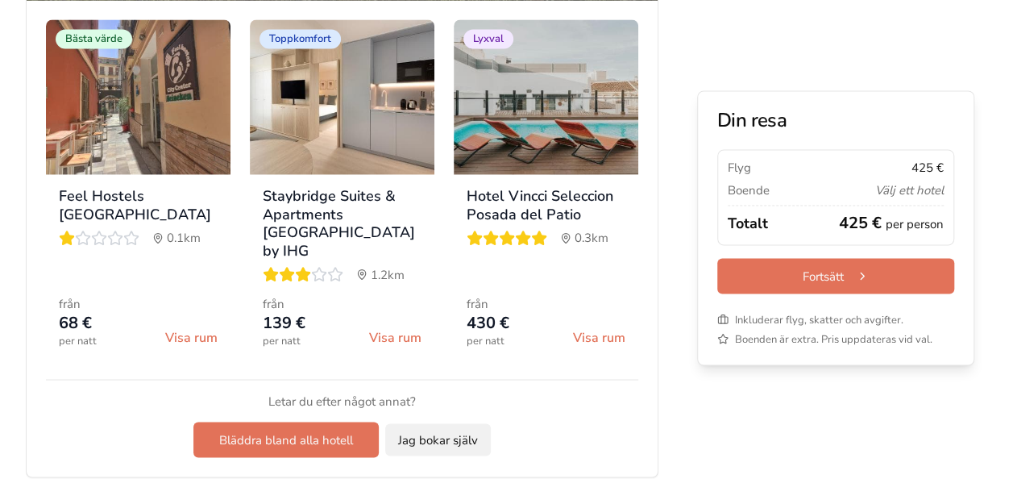
click at [456, 423] on button "Jag bokar själv" at bounding box center [438, 439] width 106 height 32
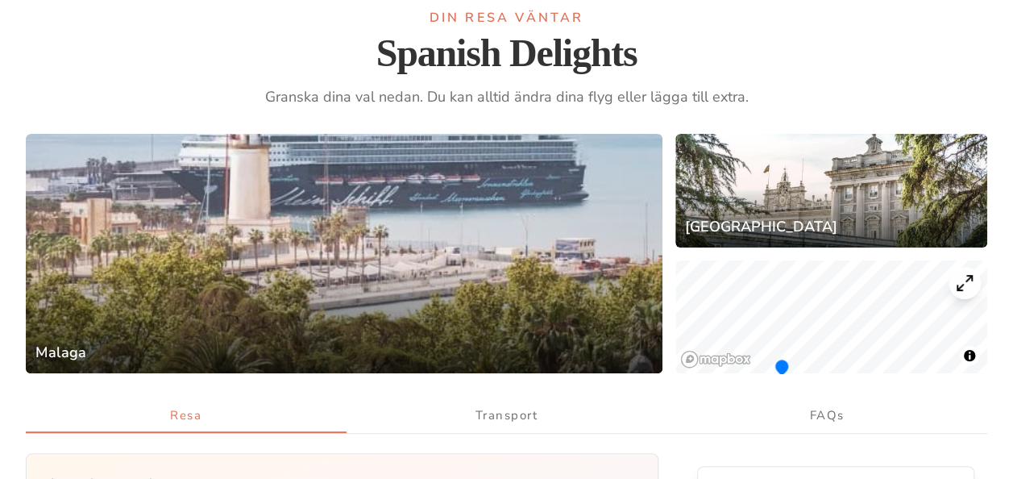
scroll to position [0, 0]
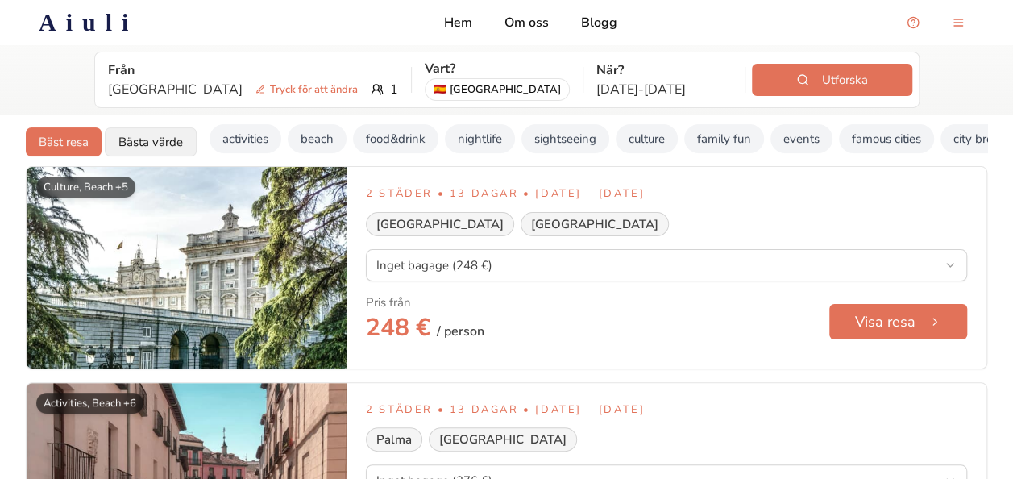
click at [176, 148] on button "Bästa värde" at bounding box center [151, 141] width 92 height 29
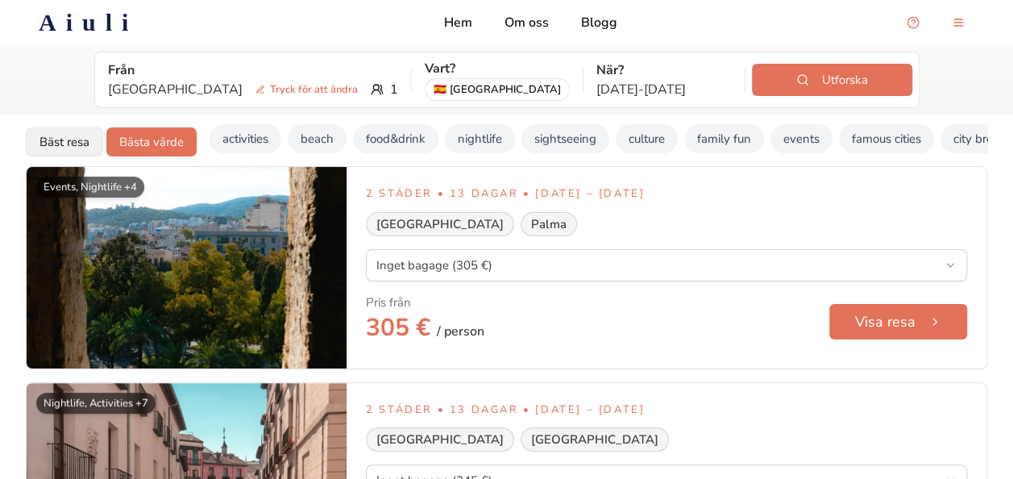
click at [77, 144] on button "Bäst resa" at bounding box center [64, 141] width 77 height 29
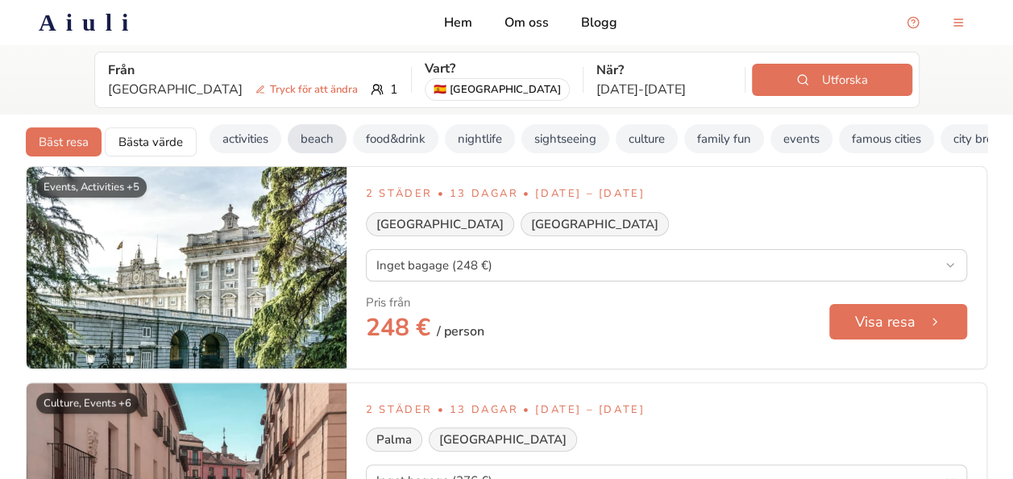
click at [310, 144] on button "beach" at bounding box center [317, 138] width 59 height 29
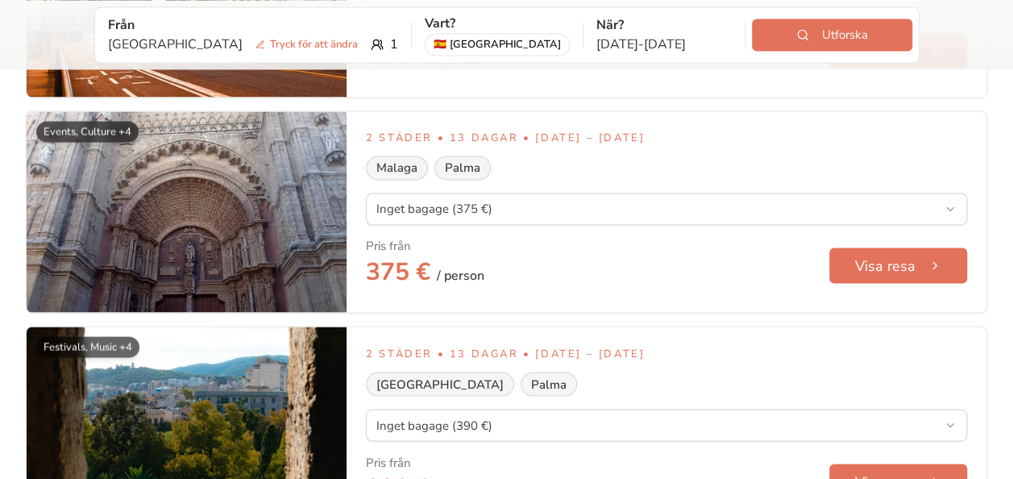
scroll to position [1252, 0]
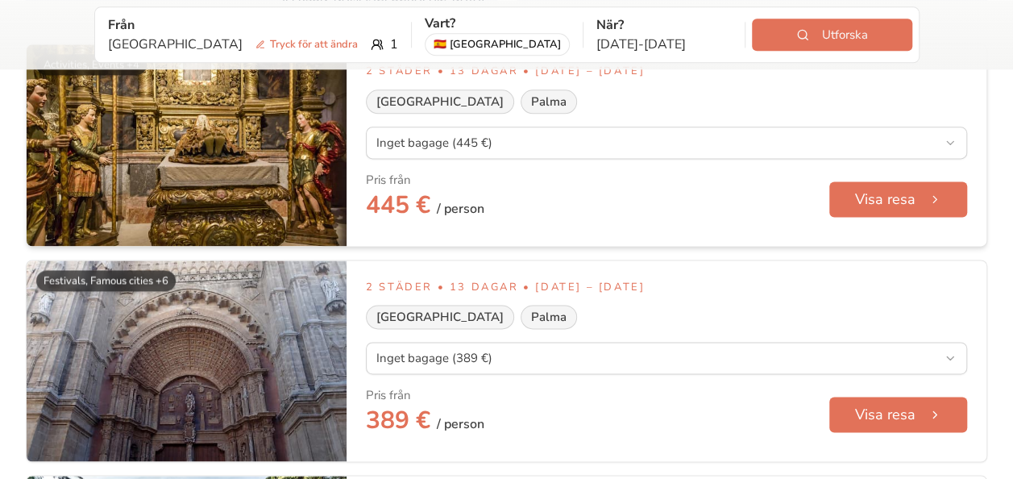
scroll to position [4071, 0]
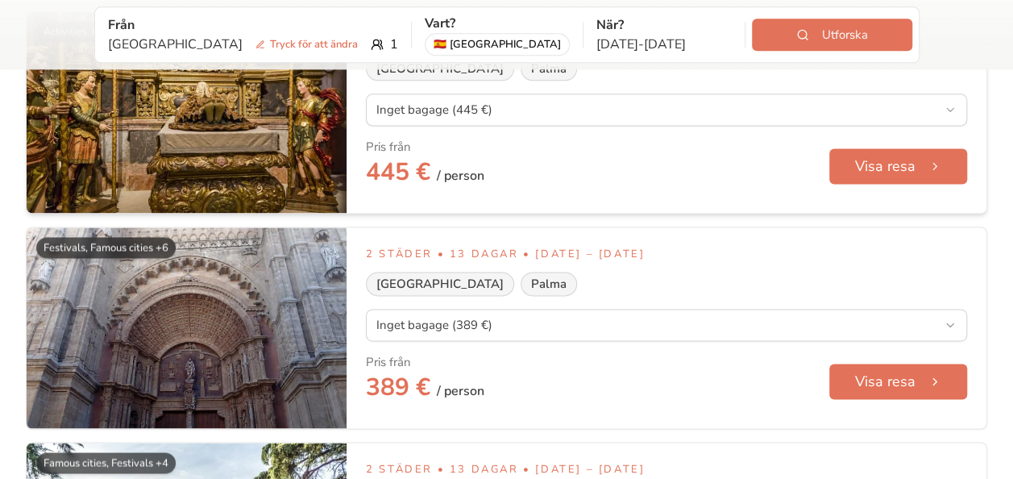
click at [663, 171] on div "Pris från 445 € / person Visa resa" at bounding box center [666, 166] width 601 height 55
click at [901, 152] on button "Visa resa" at bounding box center [899, 166] width 140 height 36
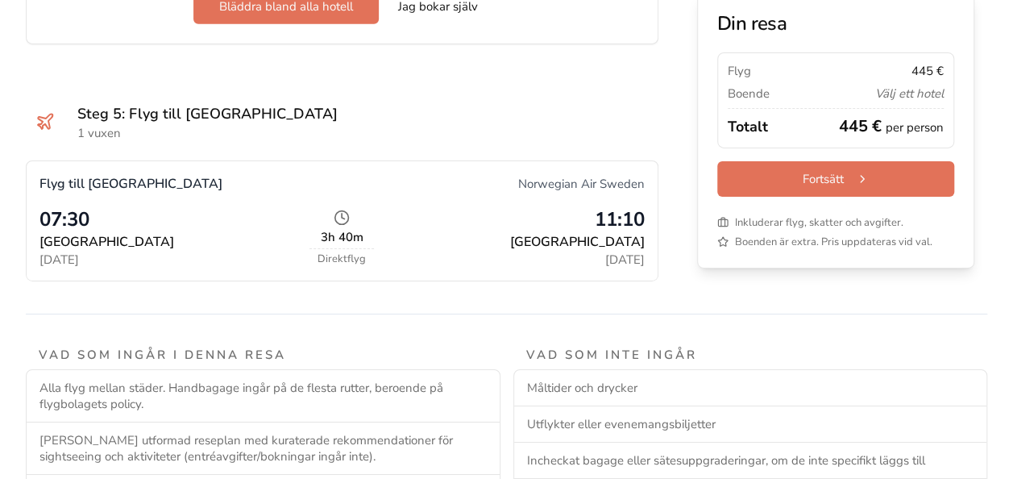
scroll to position [2617, 0]
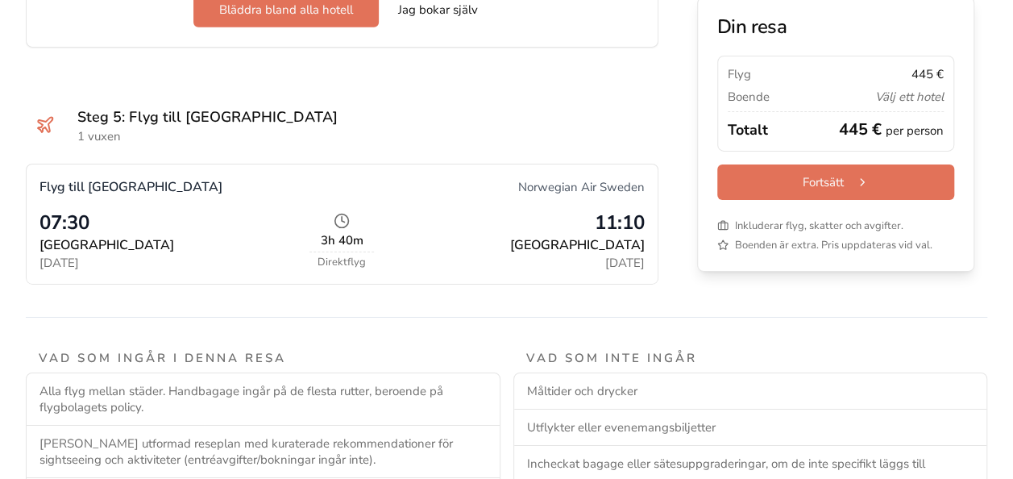
click at [566, 273] on div "Flyg till Stockholm Norwegian Air Sweden 07:30 [GEOGRAPHIC_DATA] [DATE] 3h 40m …" at bounding box center [342, 223] width 631 height 119
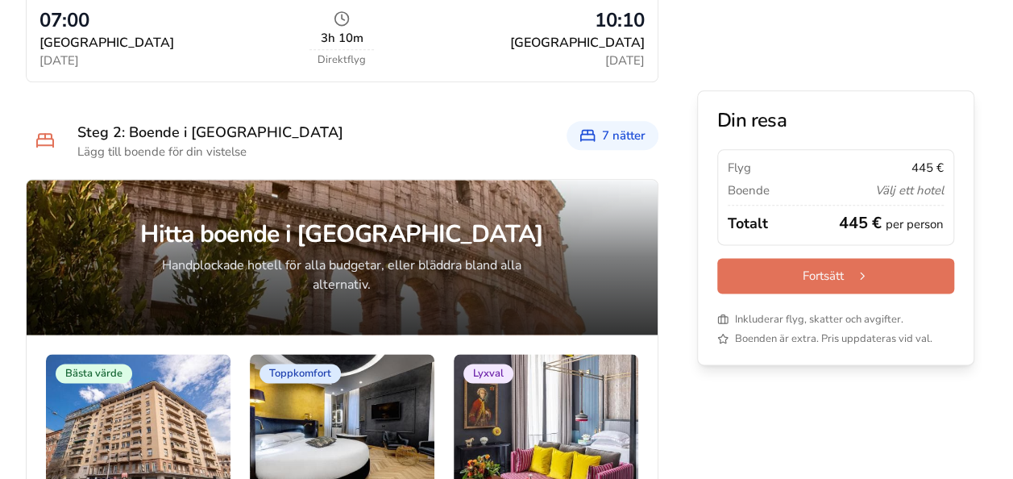
scroll to position [848, 0]
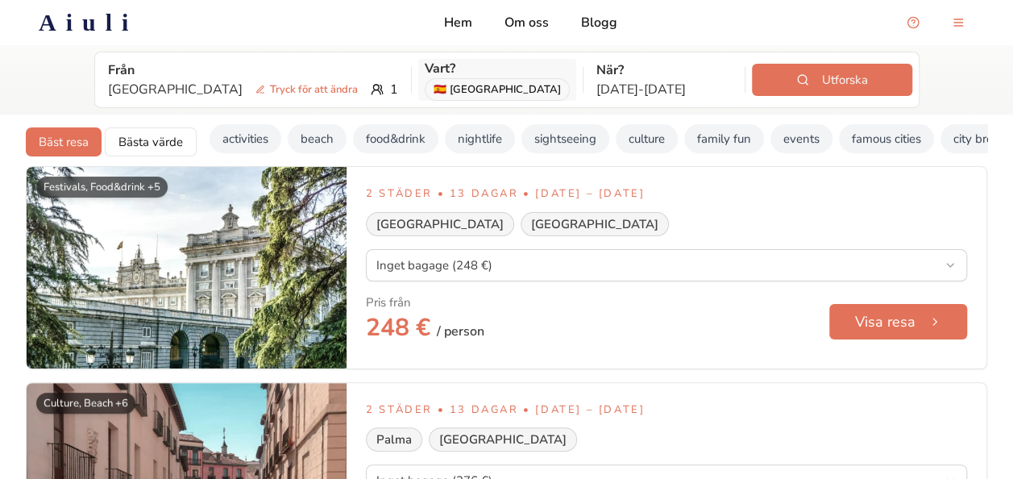
click at [427, 98] on div "🇪🇸 [GEOGRAPHIC_DATA]" at bounding box center [497, 89] width 145 height 23
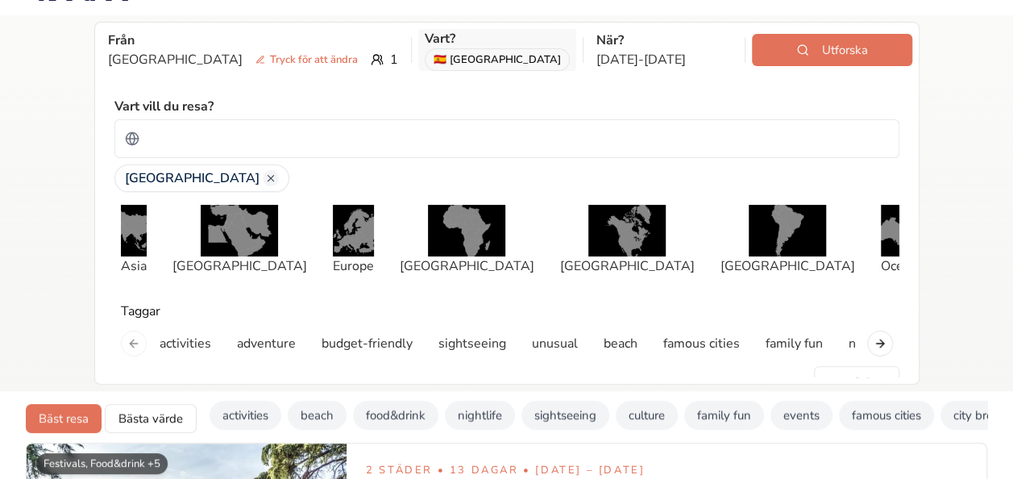
scroll to position [29, 0]
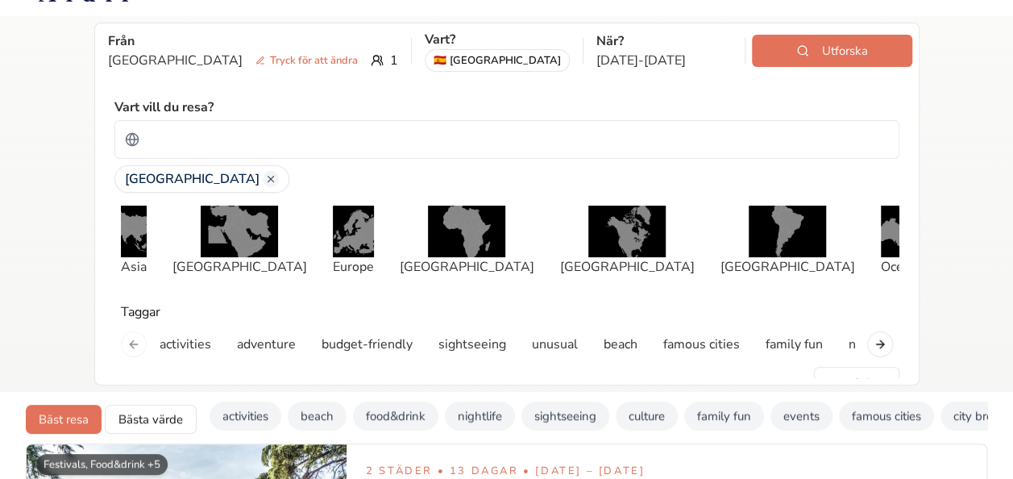
click at [86, 189] on div "Från [GEOGRAPHIC_DATA] Tryck för att ändra 1 Vart? 🇪🇸 [GEOGRAPHIC_DATA] När? [D…" at bounding box center [506, 204] width 1013 height 376
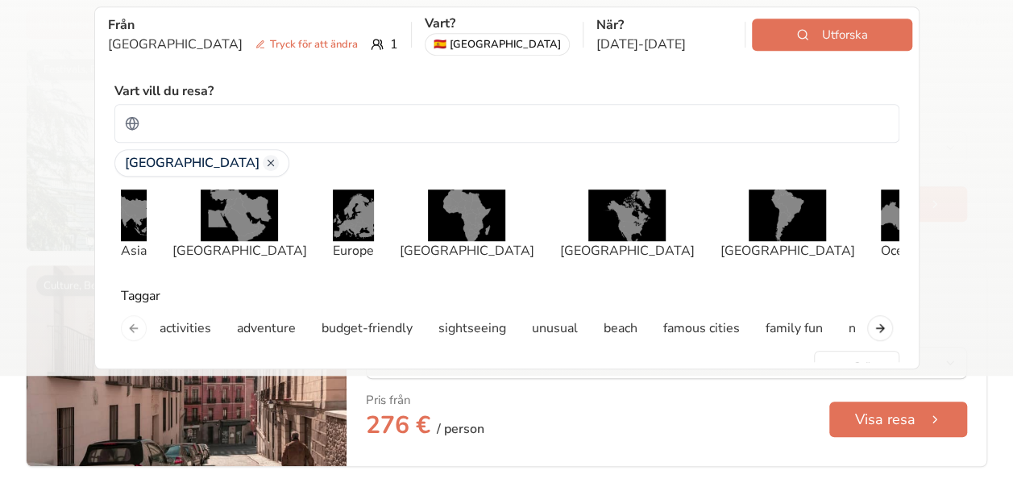
scroll to position [426, 0]
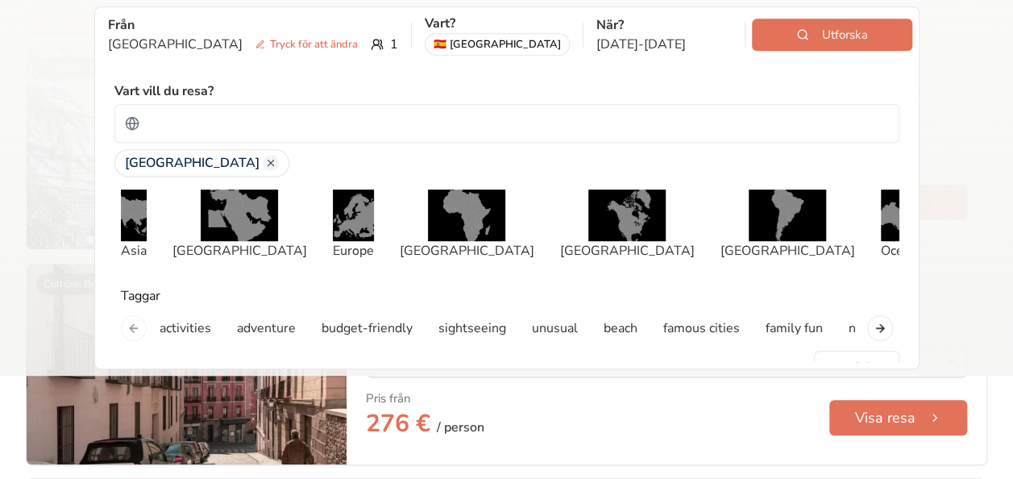
click at [86, 189] on div "Från [GEOGRAPHIC_DATA] Tryck för att ändra 1 Vart? 🇪🇸 [GEOGRAPHIC_DATA] När? [D…" at bounding box center [506, 188] width 1013 height 376
click at [920, 119] on div "Från [GEOGRAPHIC_DATA] Tryck för att ändra 1 Vart? 🇪🇸 [GEOGRAPHIC_DATA] När? [D…" at bounding box center [506, 188] width 1013 height 376
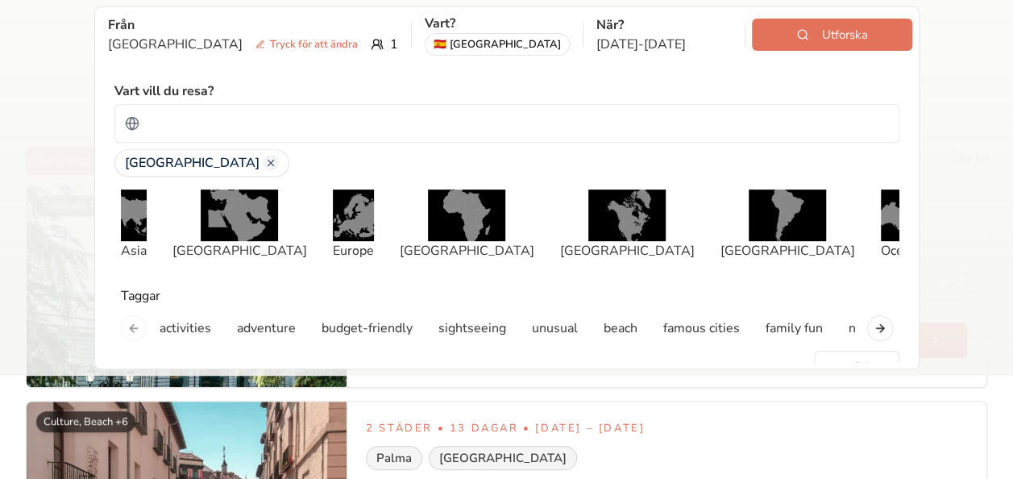
scroll to position [285, 0]
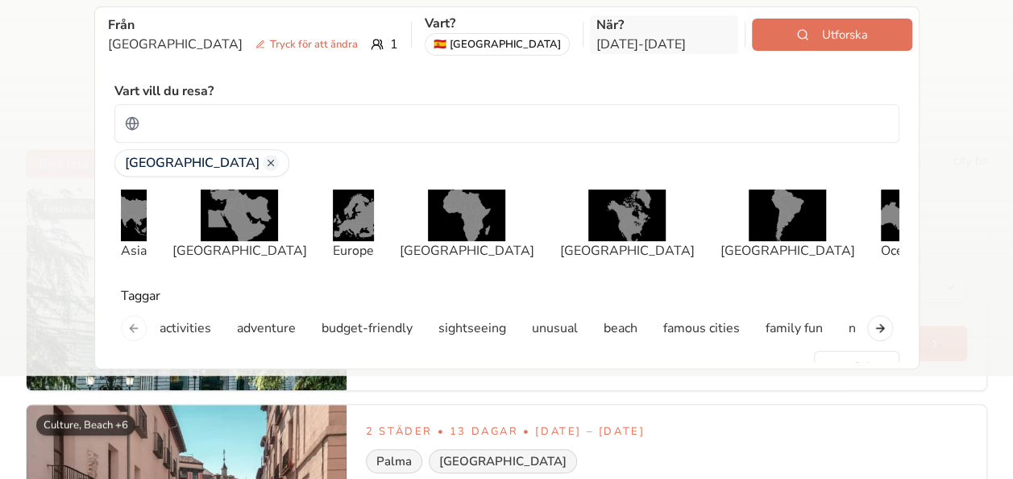
click at [597, 32] on p "När?" at bounding box center [665, 24] width 136 height 19
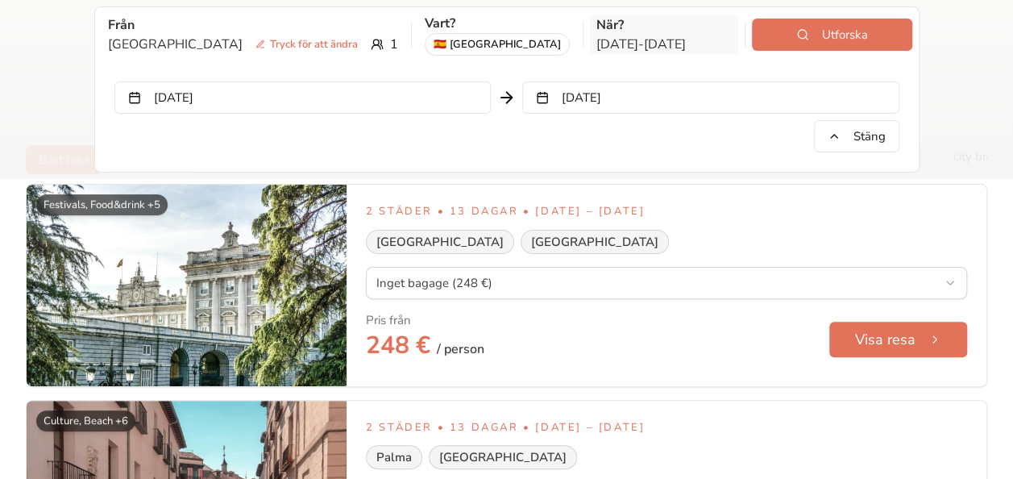
scroll to position [88, 0]
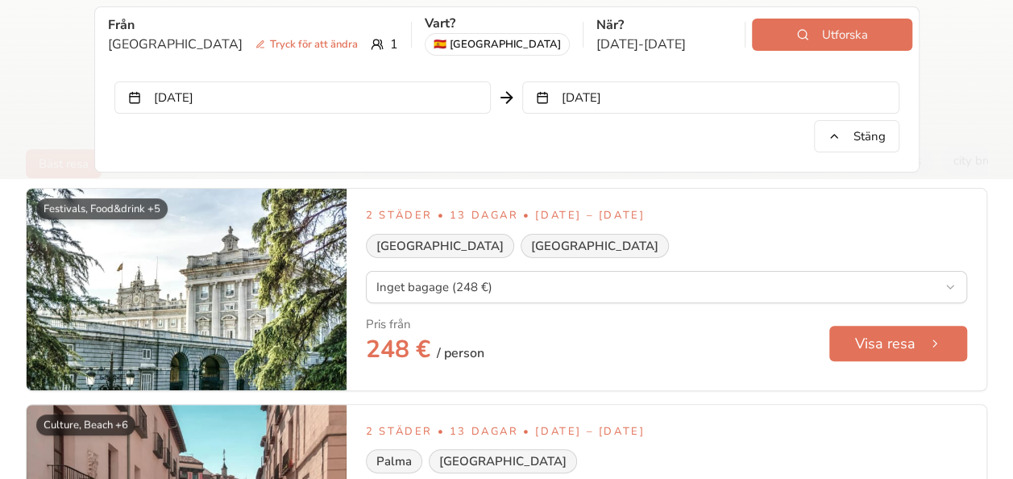
click at [414, 89] on button "[DATE]" at bounding box center [302, 97] width 377 height 32
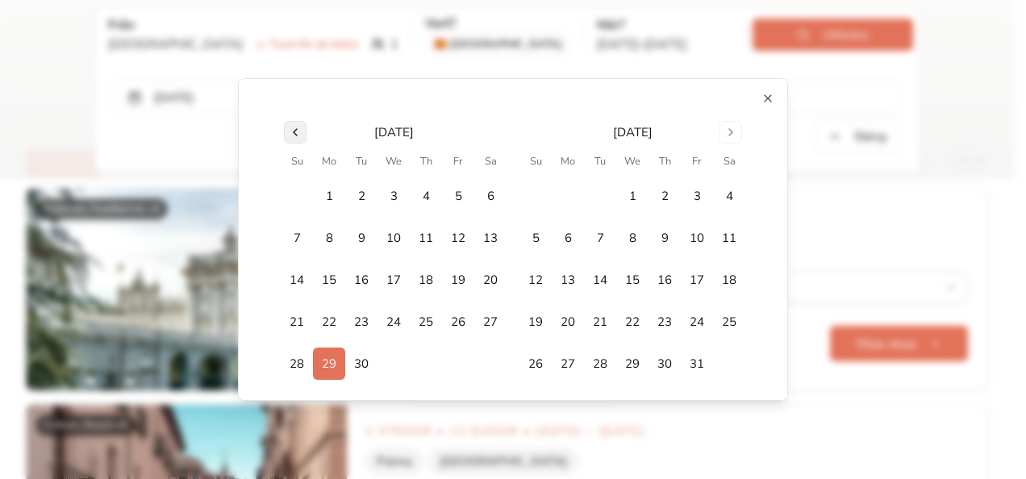
click at [298, 130] on button "Go to previous month" at bounding box center [295, 132] width 23 height 23
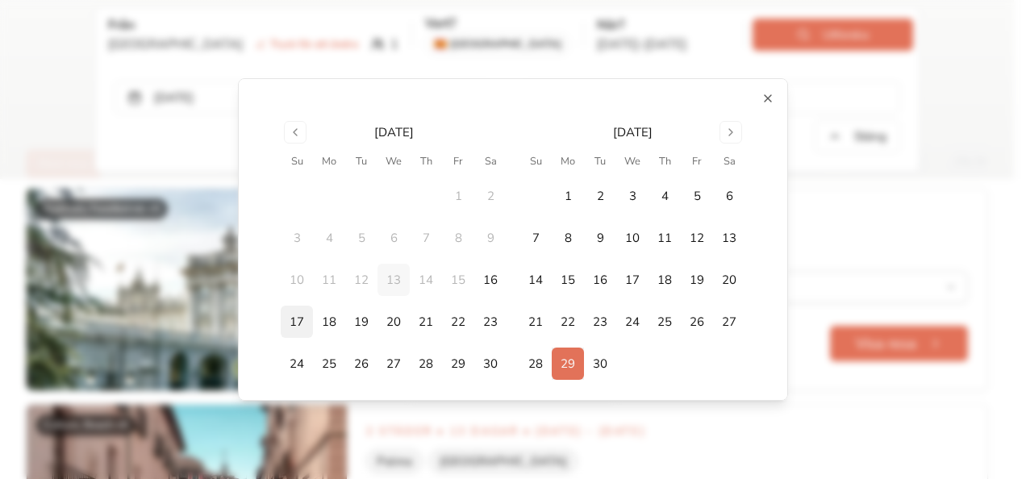
click at [284, 318] on button "17" at bounding box center [297, 322] width 32 height 32
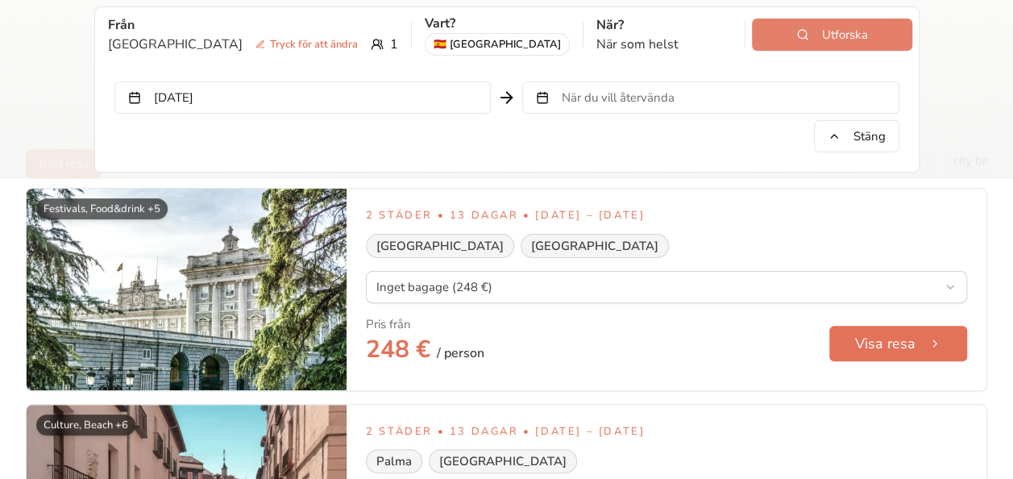
click at [771, 24] on button "Utforska" at bounding box center [832, 35] width 160 height 32
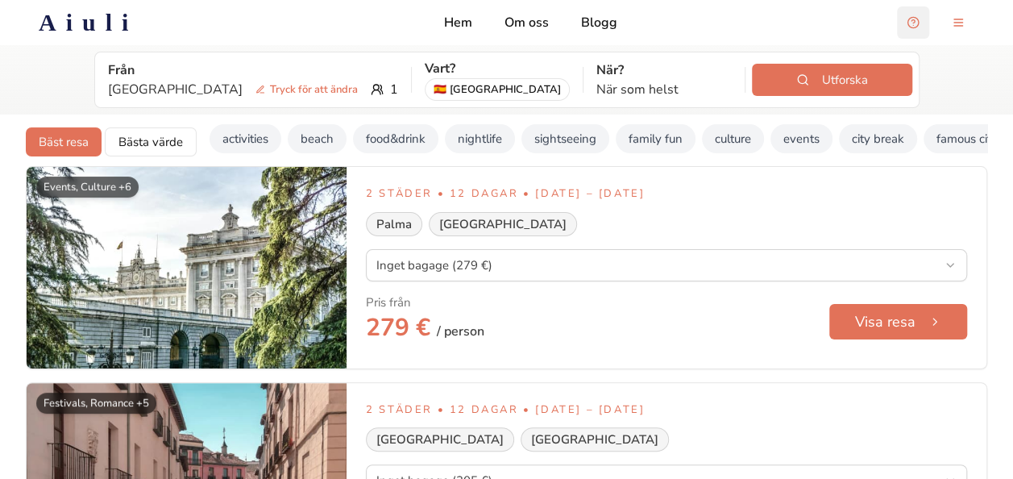
click at [924, 19] on button "Open support chat" at bounding box center [913, 22] width 32 height 32
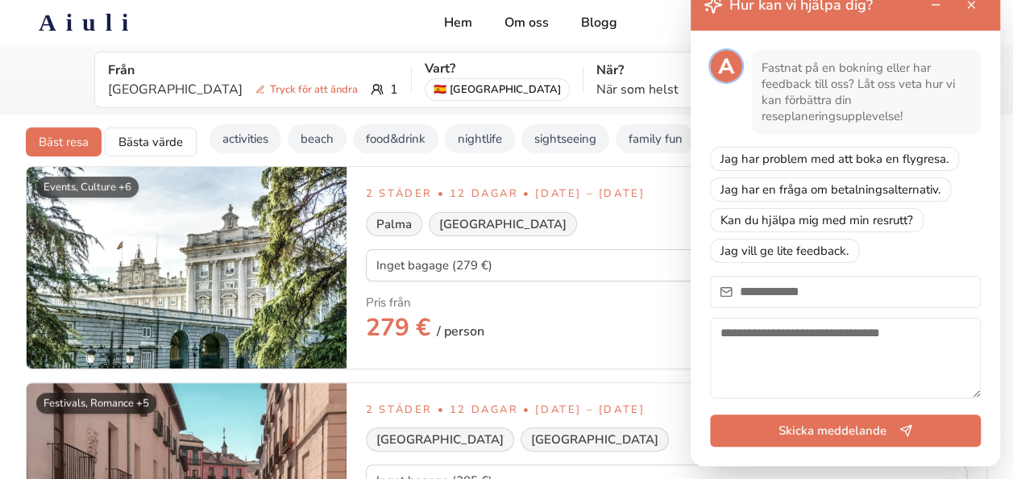
click at [826, 339] on textarea "Your message" at bounding box center [845, 358] width 271 height 81
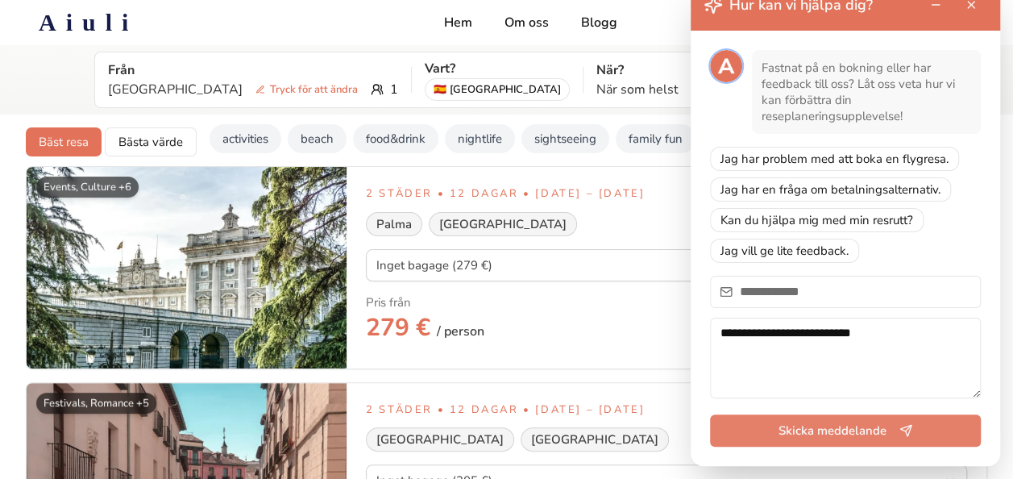
type textarea "**********"
click at [855, 421] on button "Skicka meddelande" at bounding box center [845, 430] width 271 height 32
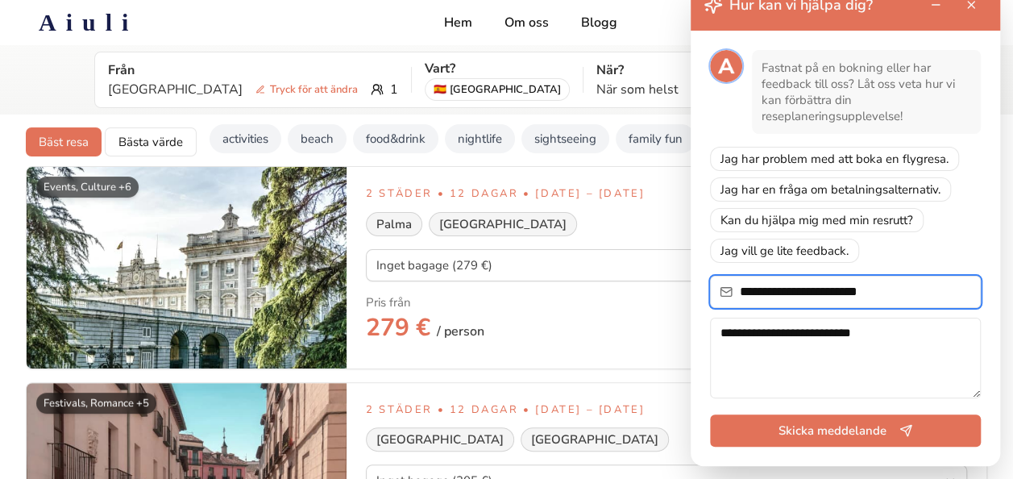
type input "**********"
click at [710, 414] on button "Skicka meddelande" at bounding box center [845, 430] width 271 height 32
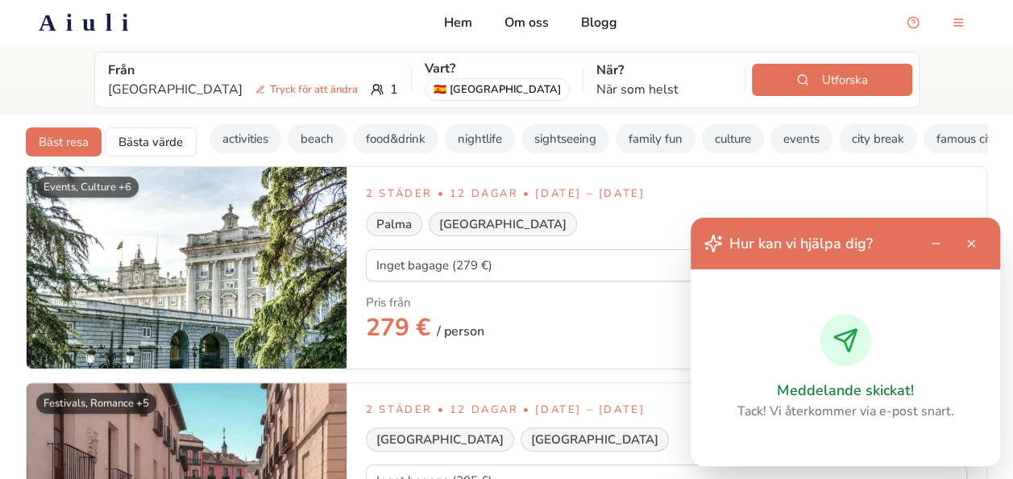
click at [970, 241] on button "Close support chat" at bounding box center [971, 243] width 32 height 32
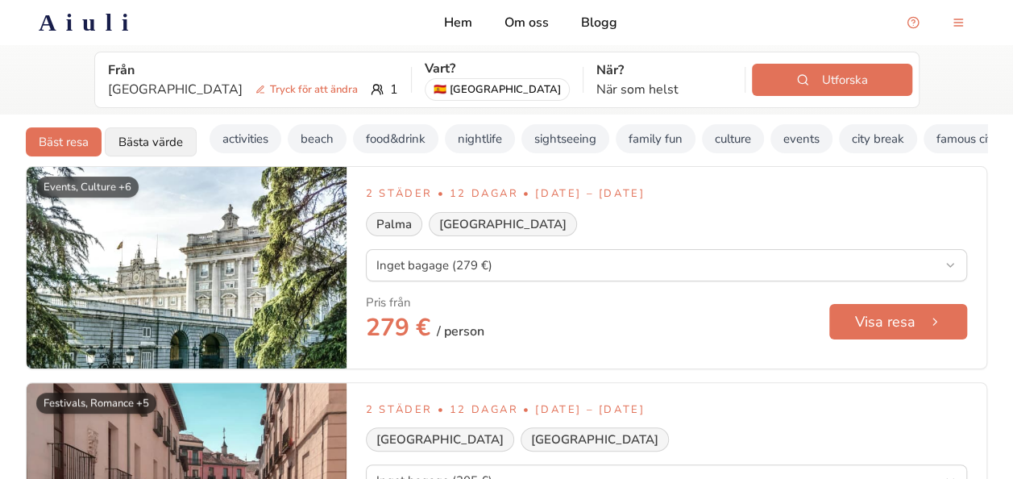
click at [157, 145] on button "Bästa värde" at bounding box center [151, 141] width 92 height 29
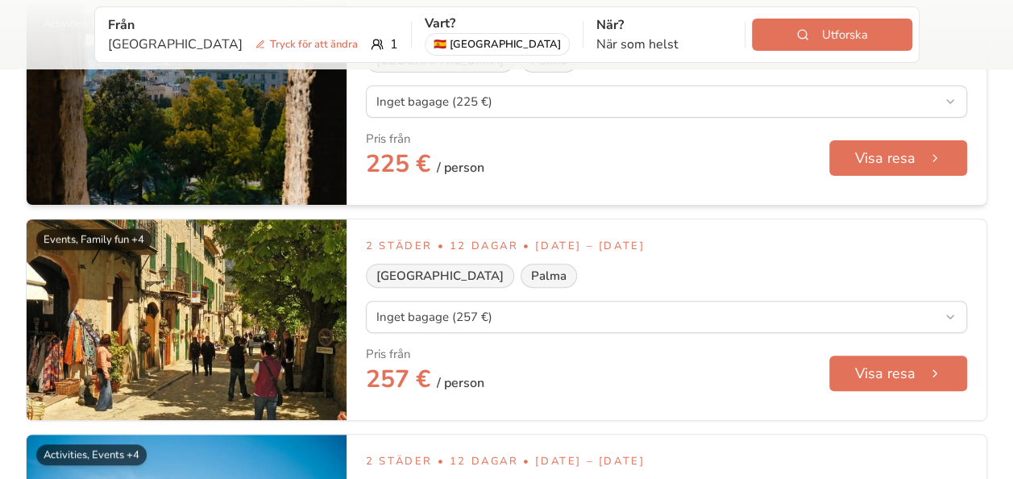
scroll to position [164, 0]
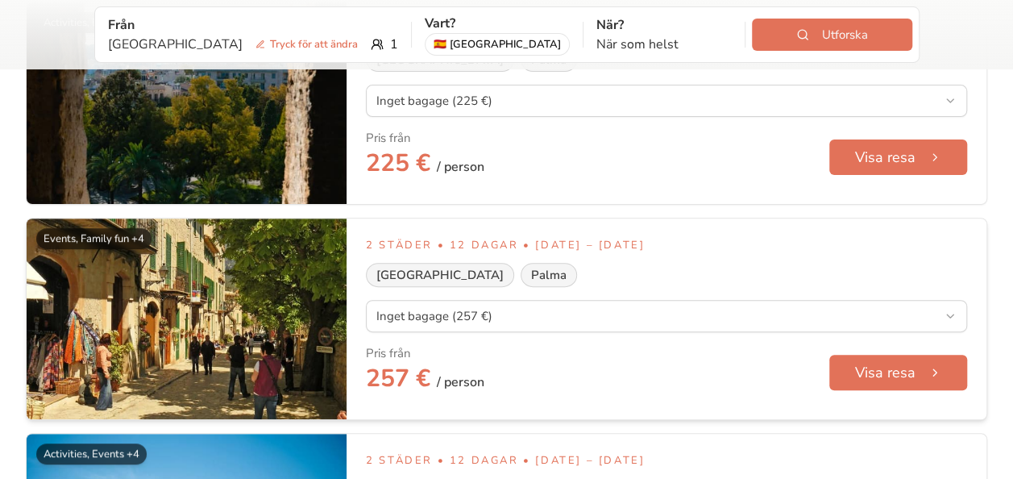
click at [576, 287] on div "Barcelona Palma" at bounding box center [666, 275] width 601 height 24
click at [267, 343] on img at bounding box center [187, 319] width 320 height 202
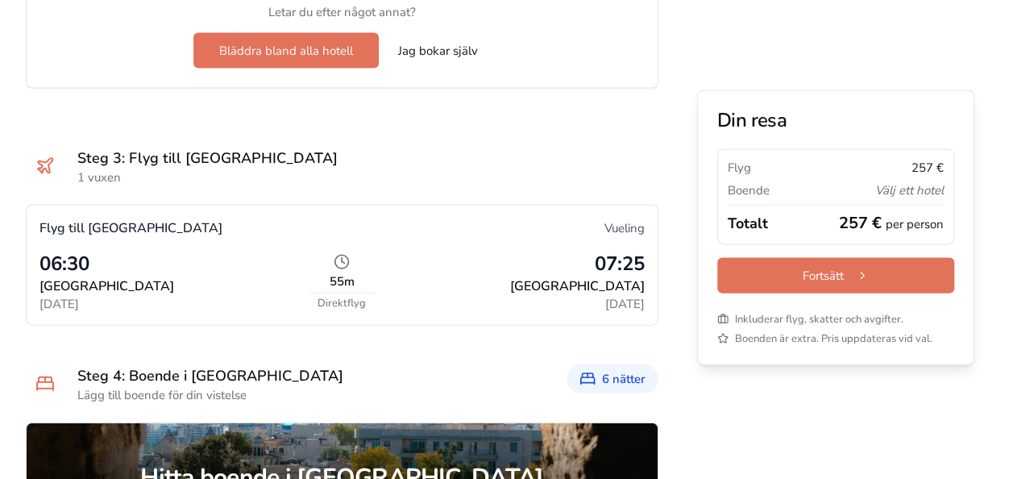
scroll to position [1610, 0]
